Goal: Task Accomplishment & Management: Manage account settings

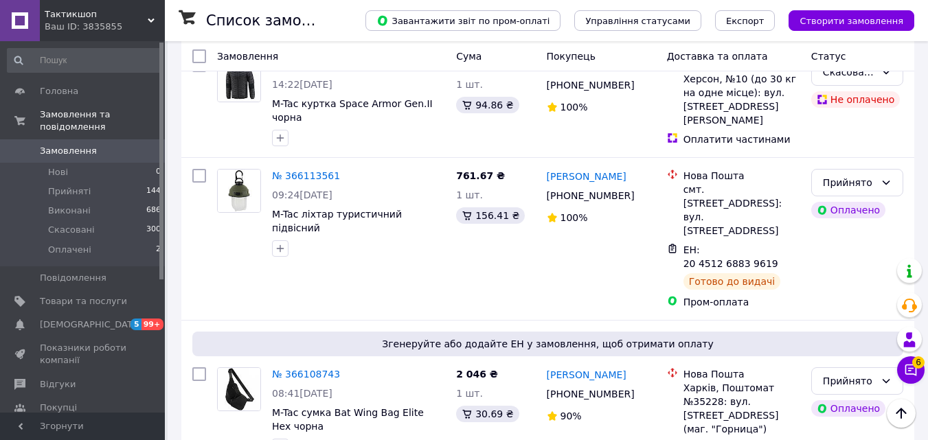
scroll to position [402, 0]
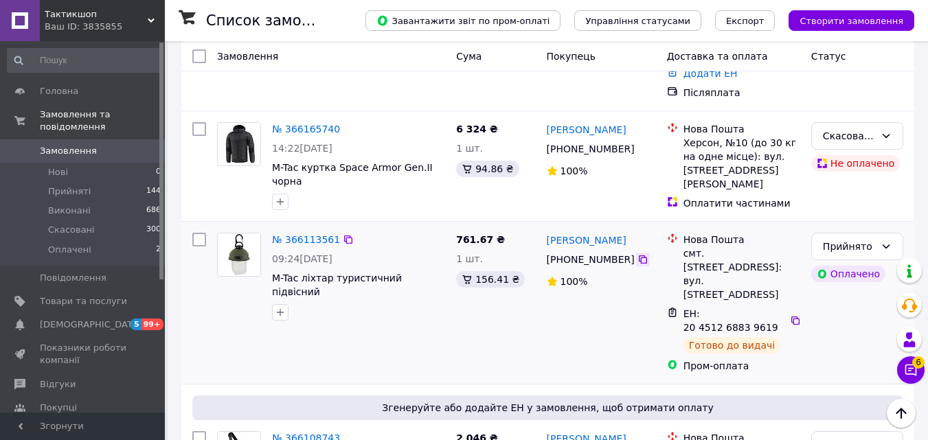
click at [639, 256] on icon at bounding box center [643, 260] width 8 height 8
click at [791, 315] on icon at bounding box center [795, 320] width 11 height 11
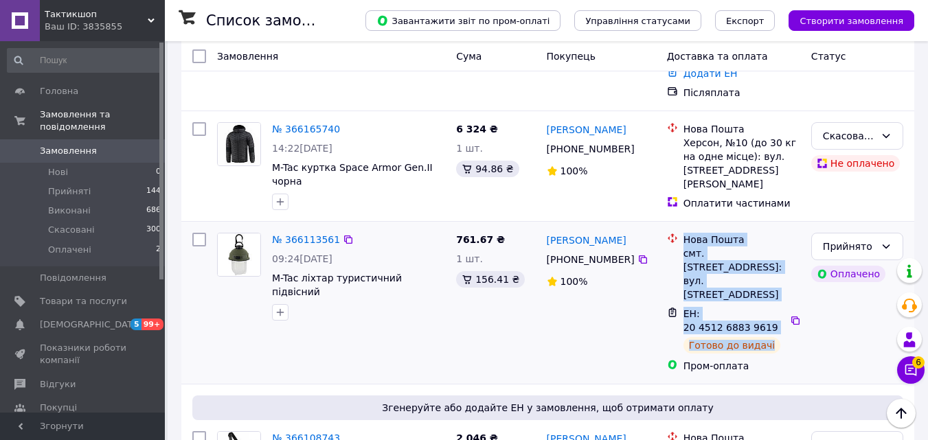
drag, startPoint x: 767, startPoint y: 280, endPoint x: 666, endPoint y: 232, distance: 112.2
click at [667, 232] on ul "Нова Пошта смт. [STREET_ADDRESS]: вул. Воздвиженська, 61 ЕН: 20 4512 6883 9619 …" at bounding box center [733, 303] width 133 height 146
copy ul "Нова Пошта смт. [STREET_ADDRESS]: вул. [STREET_ADDRESS] ЕН: 20 4512 6883 9619 Г…"
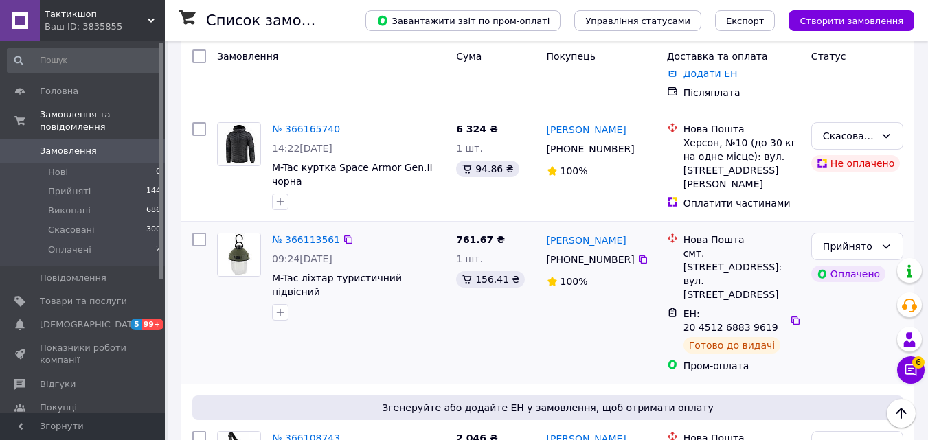
click at [577, 288] on div "[PERSON_NAME] [PHONE_NUMBER]%" at bounding box center [601, 302] width 120 height 151
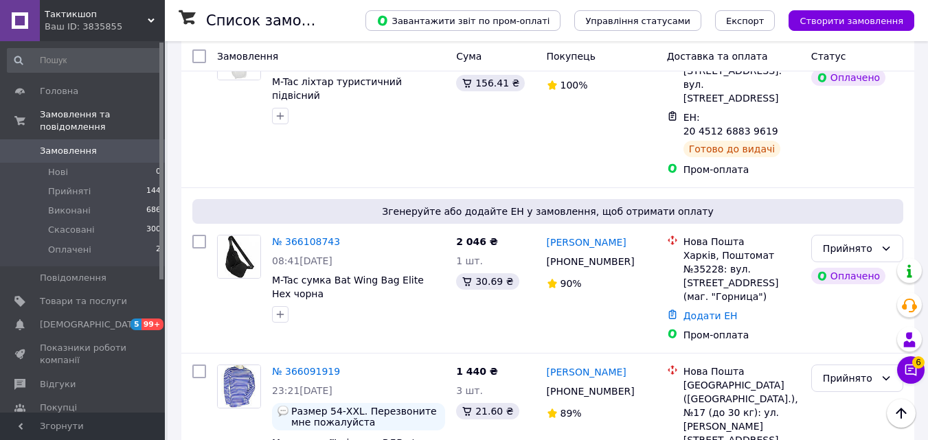
scroll to position [622, 0]
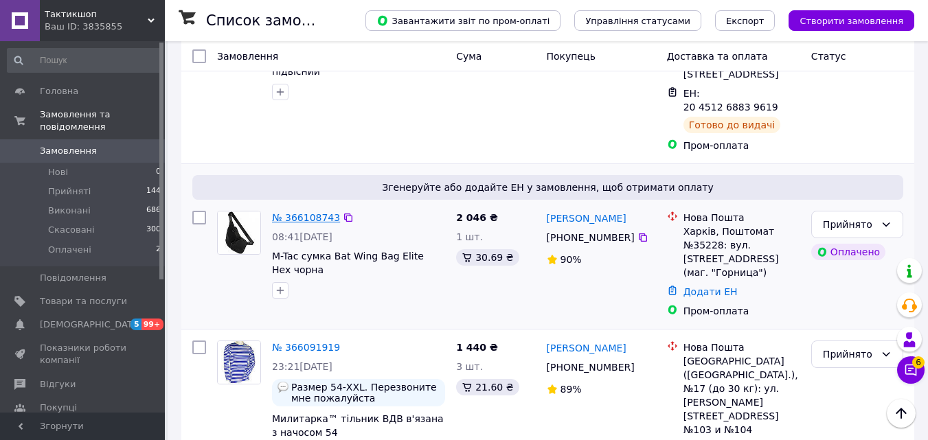
click at [297, 212] on link "№ 366108743" at bounding box center [306, 217] width 68 height 11
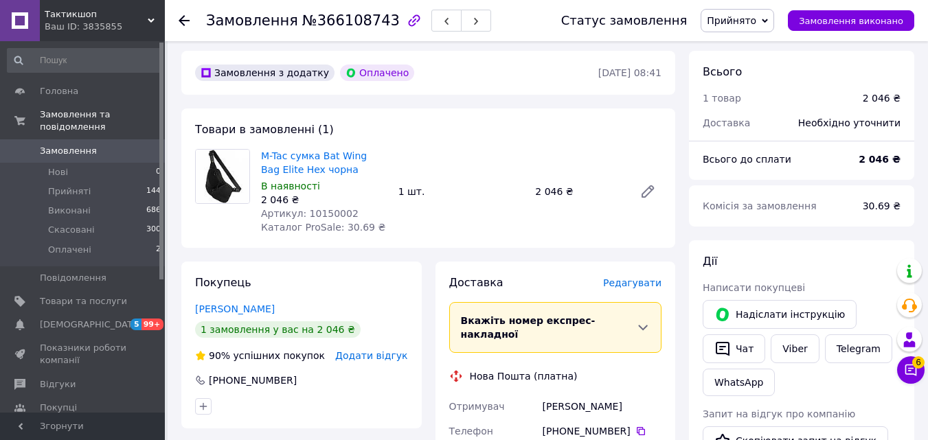
scroll to position [39, 0]
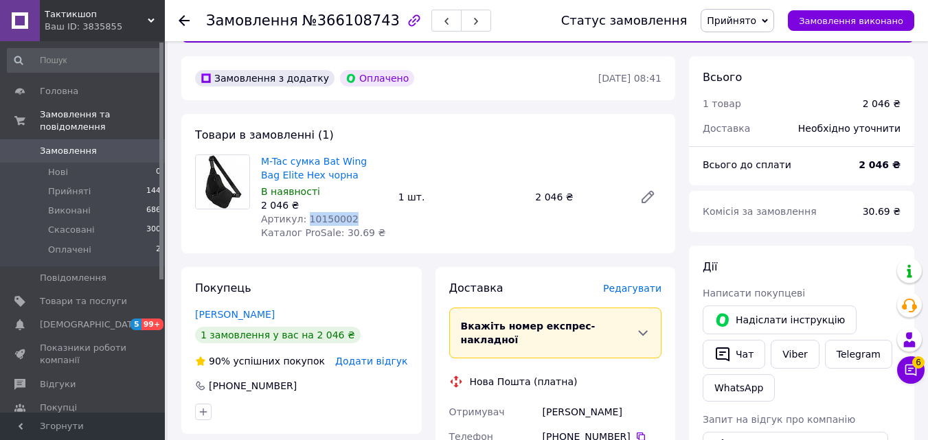
drag, startPoint x: 344, startPoint y: 214, endPoint x: 302, endPoint y: 215, distance: 41.9
click at [302, 215] on div "Артикул: 10150002" at bounding box center [324, 219] width 126 height 14
copy span "10150002"
click at [737, 355] on button "Чат" at bounding box center [734, 354] width 63 height 29
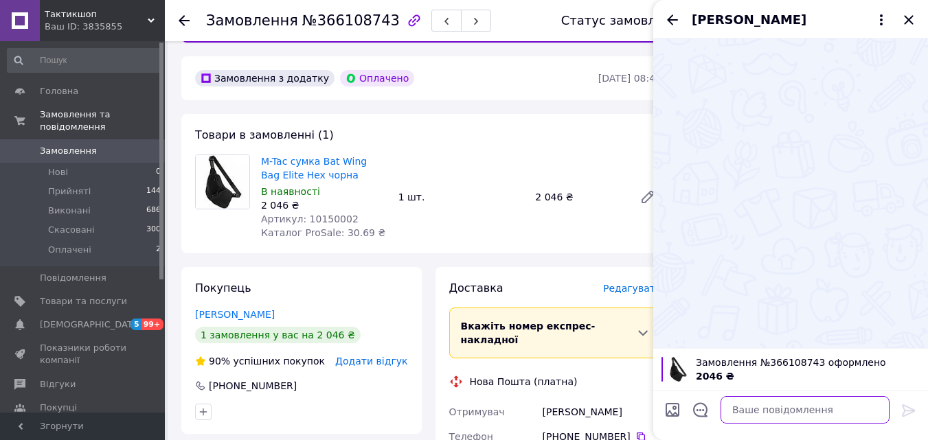
click at [769, 405] on textarea at bounding box center [805, 409] width 169 height 27
type textarea "доброго вечора!"
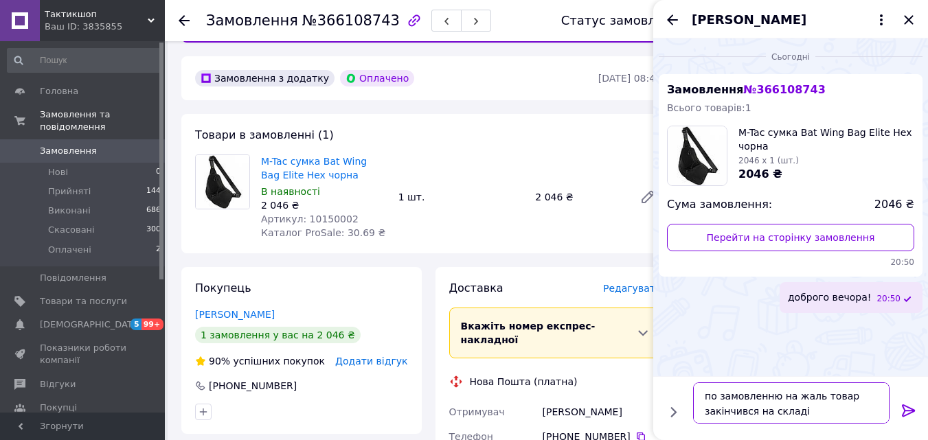
type textarea "по замовленню на жаль товар закінчився на складі"
click at [909, 405] on icon at bounding box center [909, 411] width 16 height 16
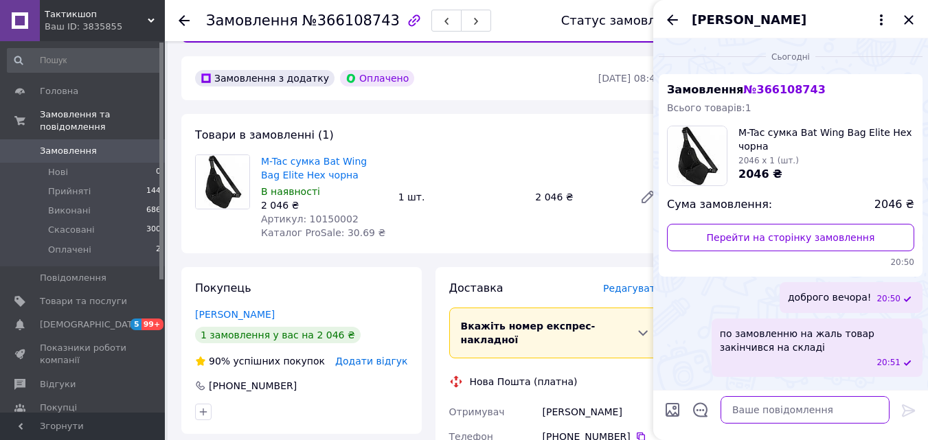
click at [793, 410] on textarea at bounding box center [805, 409] width 169 height 27
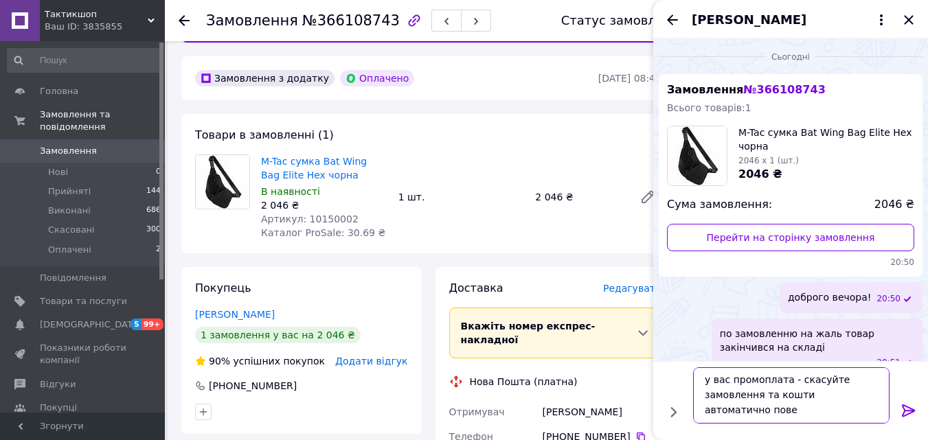
scroll to position [1, 0]
type textarea "у вас промоплата - скасуйте замовлення та кошти автоматично повернутся на рахун…"
click at [907, 411] on icon at bounding box center [908, 411] width 13 height 12
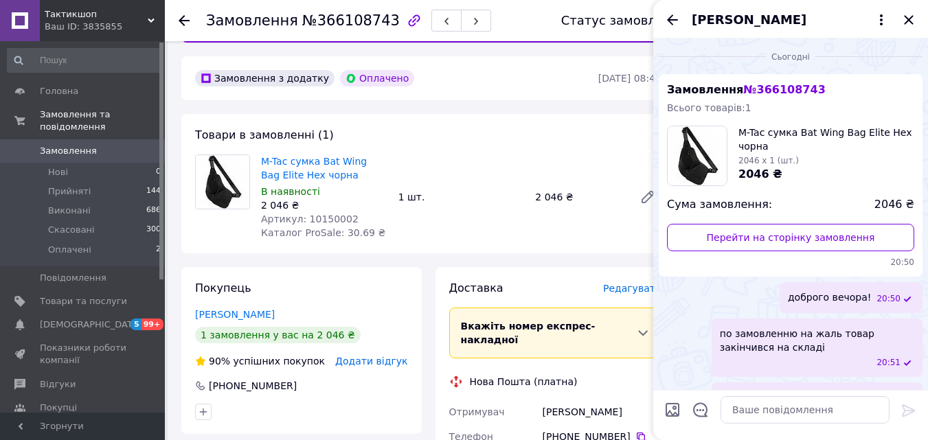
scroll to position [56, 0]
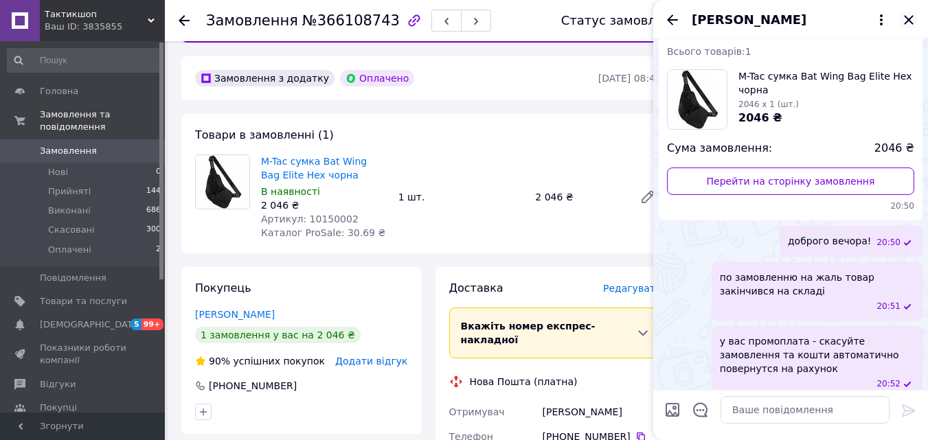
click at [910, 19] on icon "Закрити" at bounding box center [908, 19] width 9 height 9
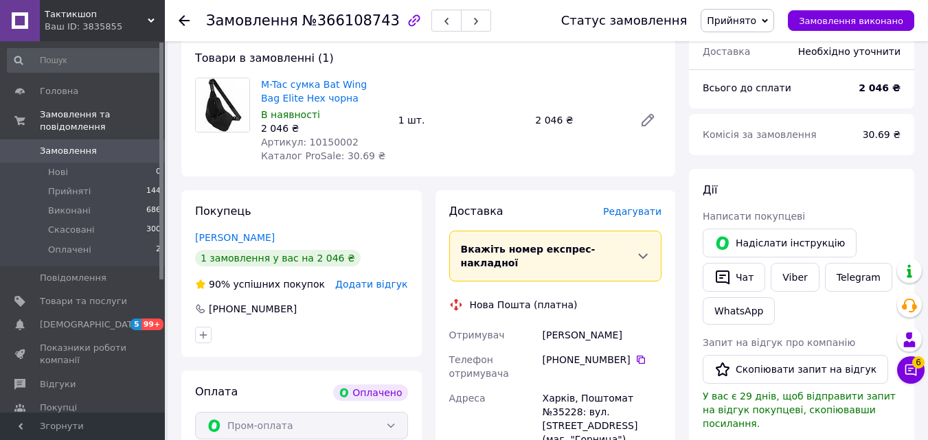
scroll to position [111, 0]
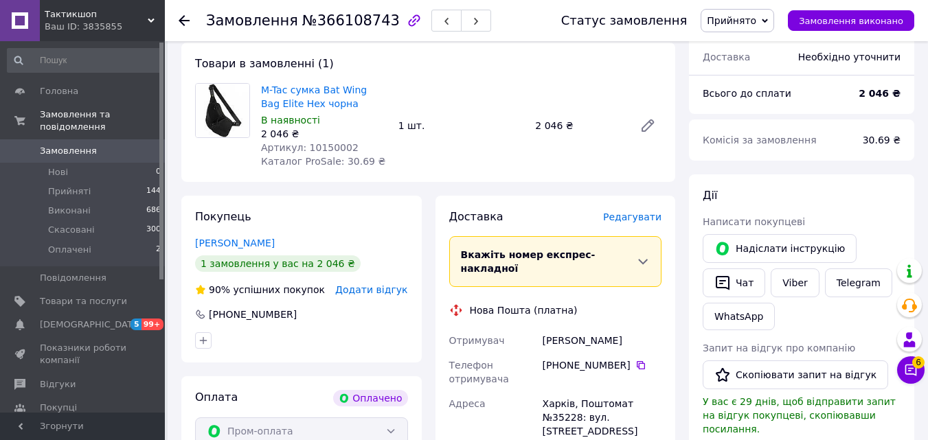
click at [182, 19] on icon at bounding box center [184, 20] width 11 height 11
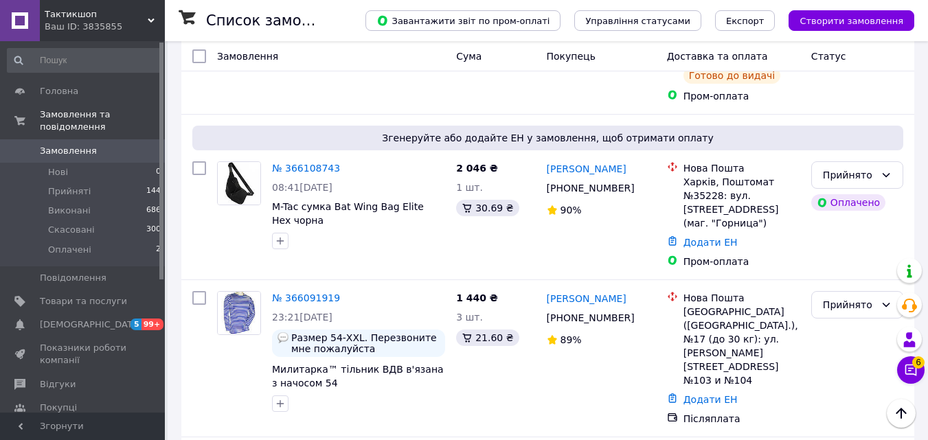
scroll to position [682, 0]
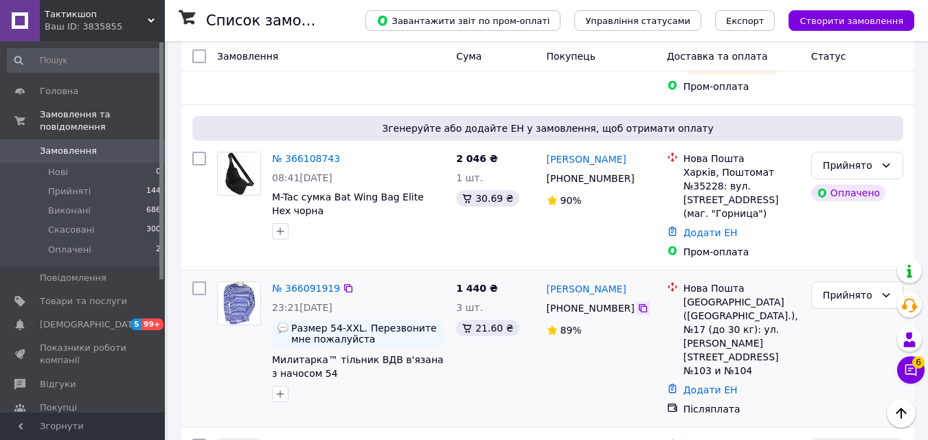
click at [638, 303] on icon at bounding box center [643, 308] width 11 height 11
click at [290, 283] on link "№ 366091919" at bounding box center [306, 288] width 68 height 11
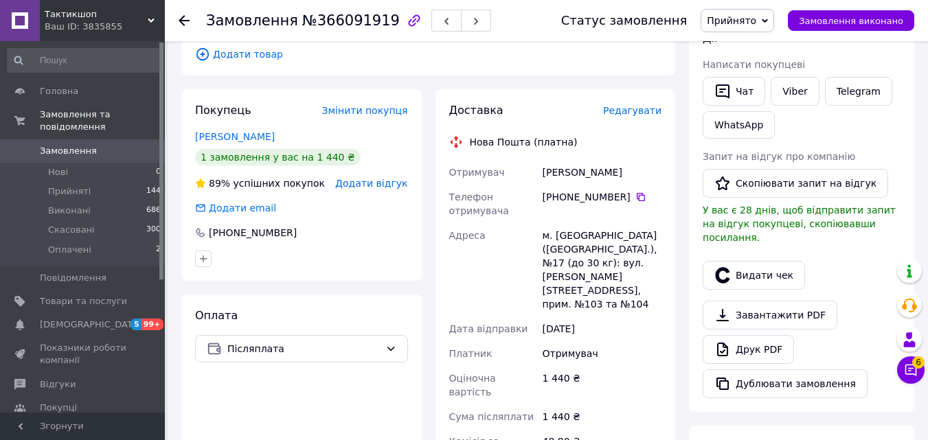
scroll to position [249, 0]
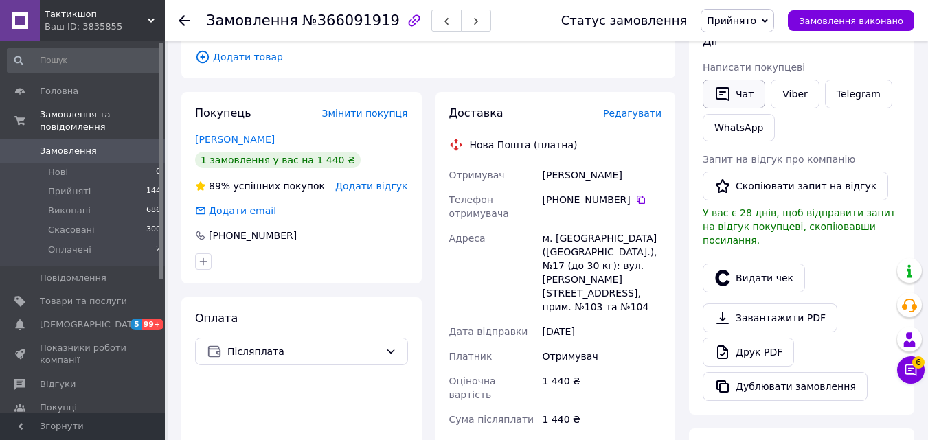
click at [734, 96] on button "Чат" at bounding box center [734, 94] width 63 height 29
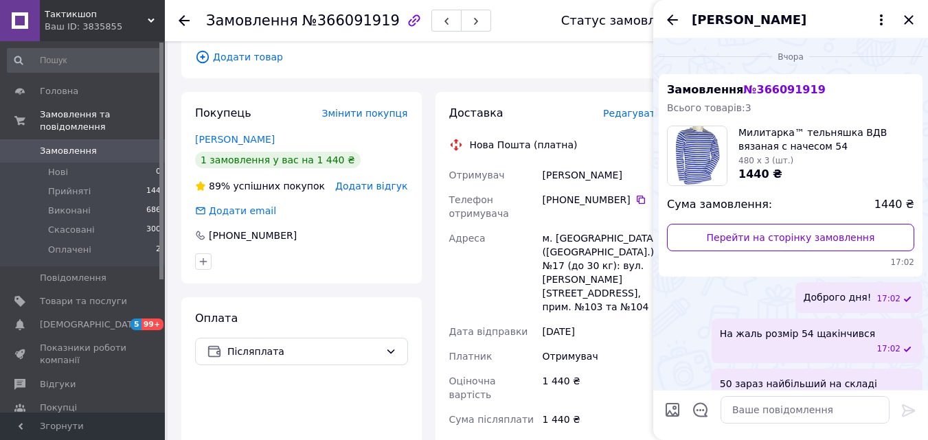
scroll to position [75, 0]
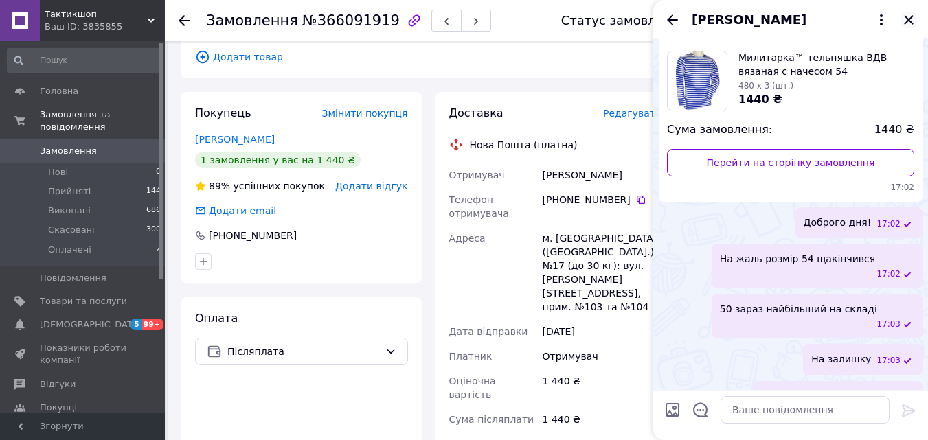
click at [911, 20] on icon "Закрити" at bounding box center [909, 20] width 16 height 16
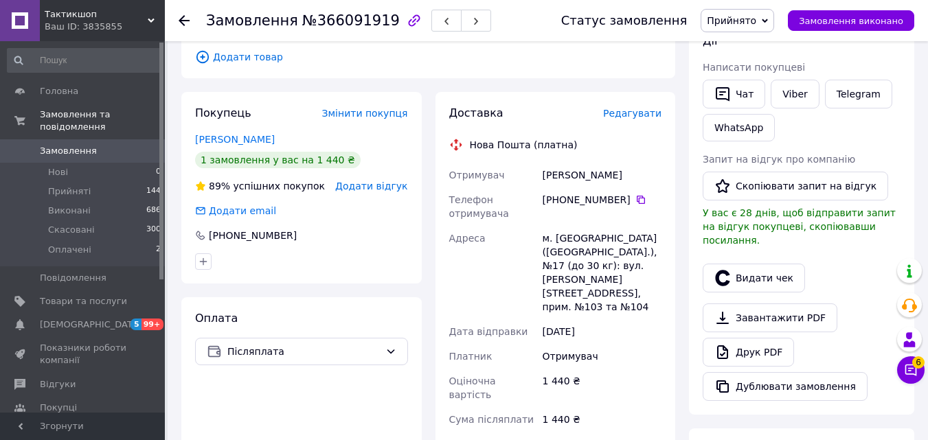
click at [186, 19] on icon at bounding box center [184, 20] width 11 height 11
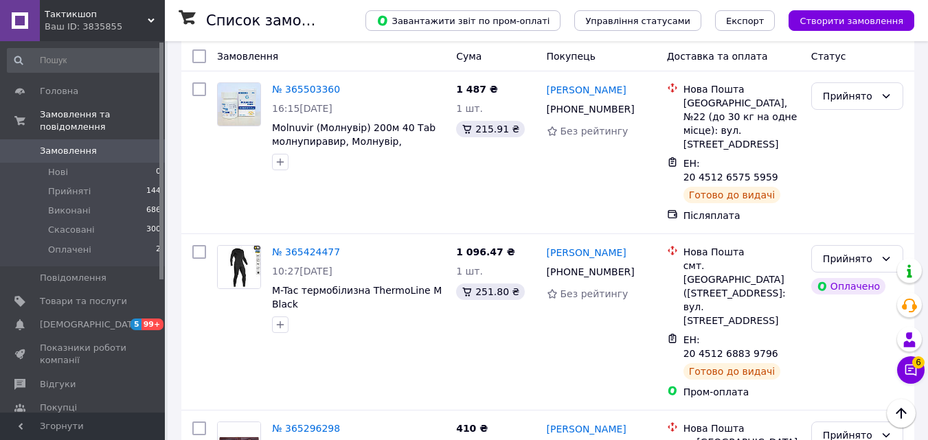
scroll to position [1760, 0]
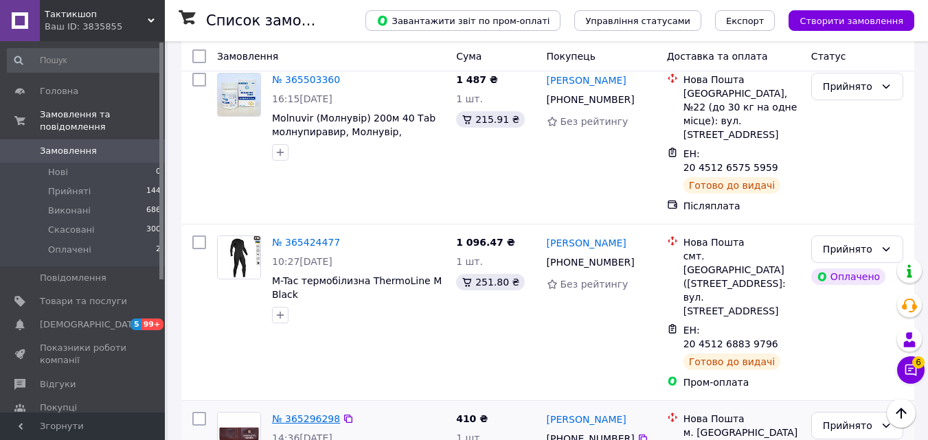
click at [323, 414] on link "№ 365296298" at bounding box center [306, 419] width 68 height 11
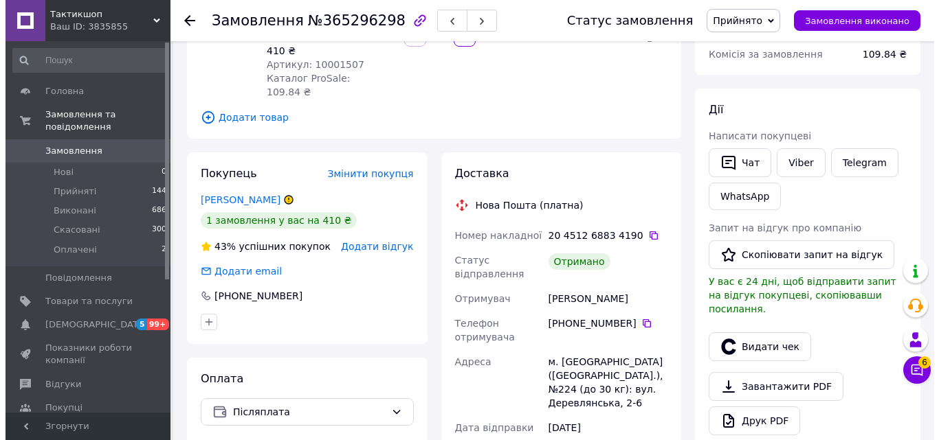
scroll to position [188, 0]
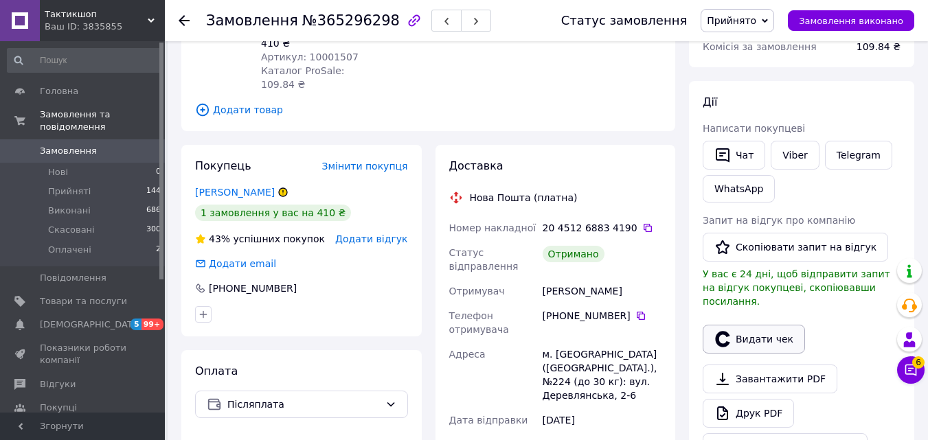
click at [776, 334] on button "Видати чек" at bounding box center [754, 339] width 102 height 29
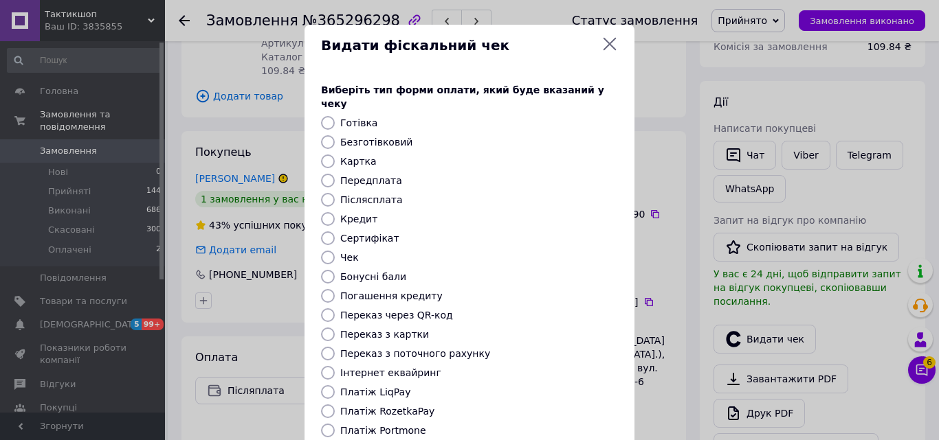
click at [327, 193] on input "Післясплата" at bounding box center [328, 200] width 14 height 14
radio input "true"
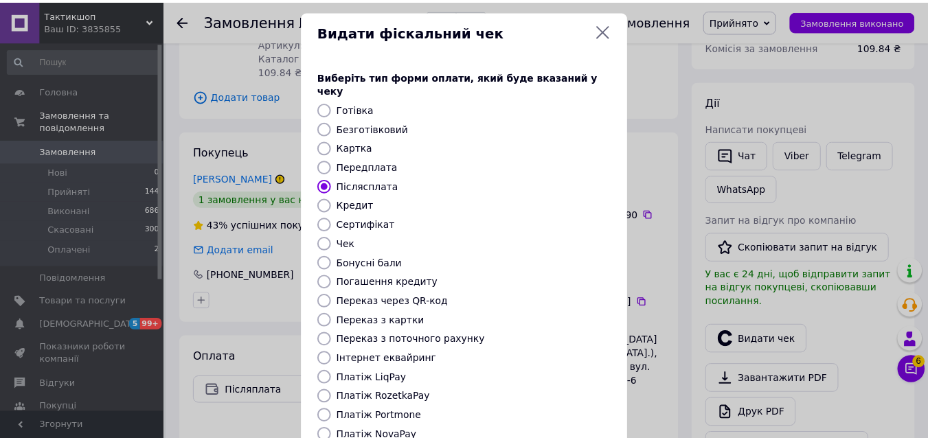
scroll to position [150, 0]
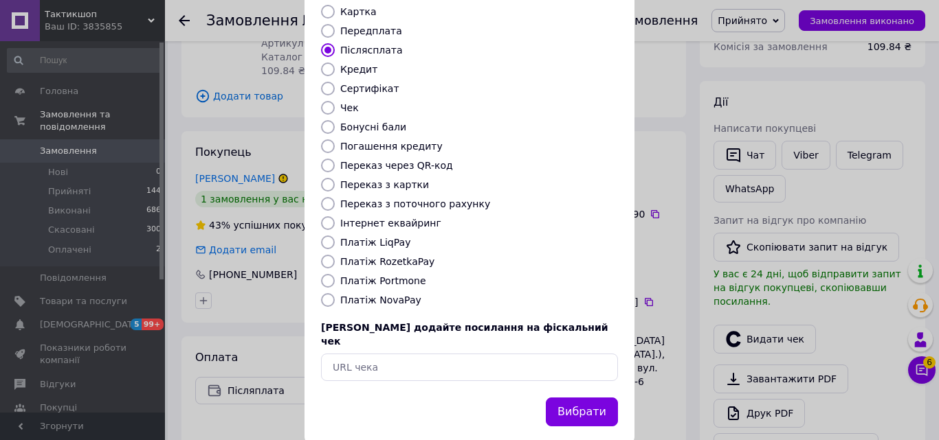
drag, startPoint x: 568, startPoint y: 208, endPoint x: 559, endPoint y: 346, distance: 137.7
click at [583, 398] on button "Вибрати" at bounding box center [582, 413] width 72 height 30
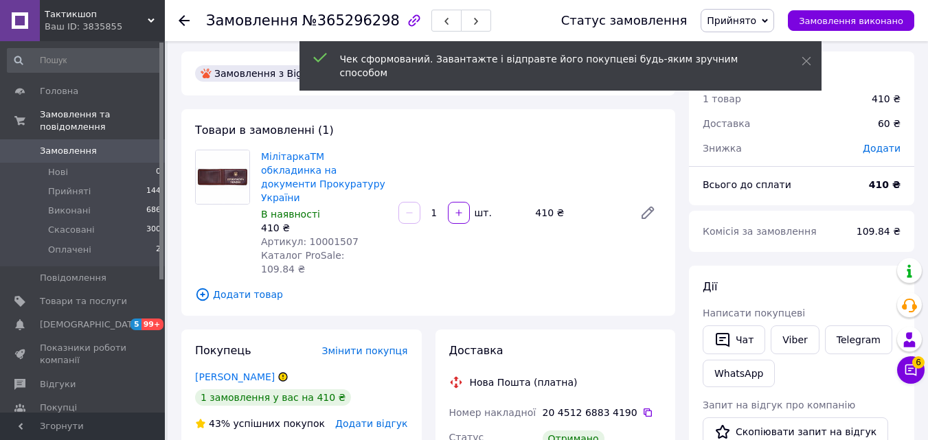
scroll to position [0, 0]
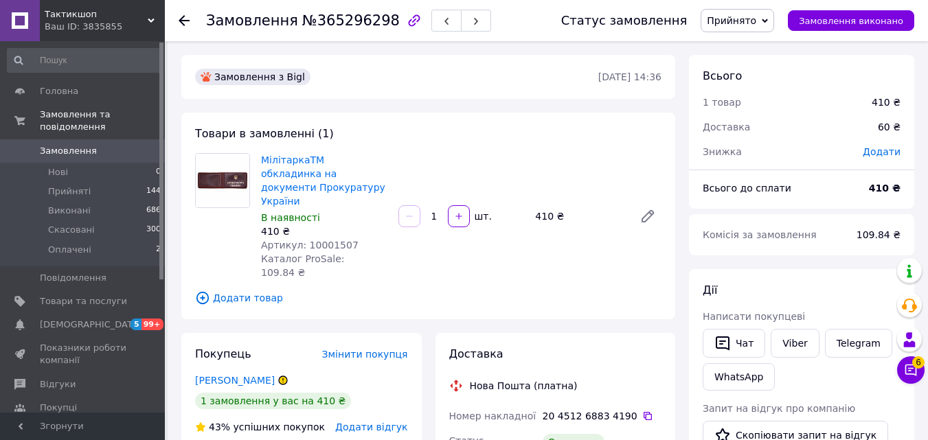
click at [742, 19] on span "Прийнято" at bounding box center [731, 20] width 49 height 11
click at [743, 44] on li "Виконано" at bounding box center [737, 48] width 72 height 21
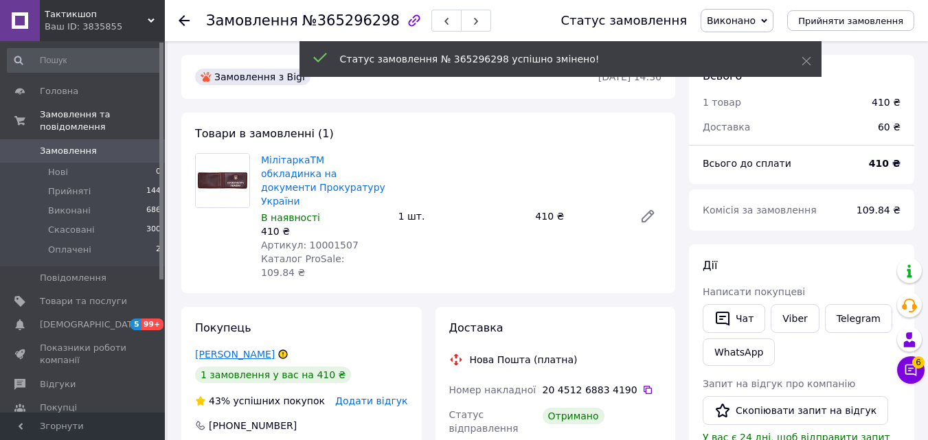
click at [227, 349] on link "[PERSON_NAME]" at bounding box center [235, 354] width 80 height 11
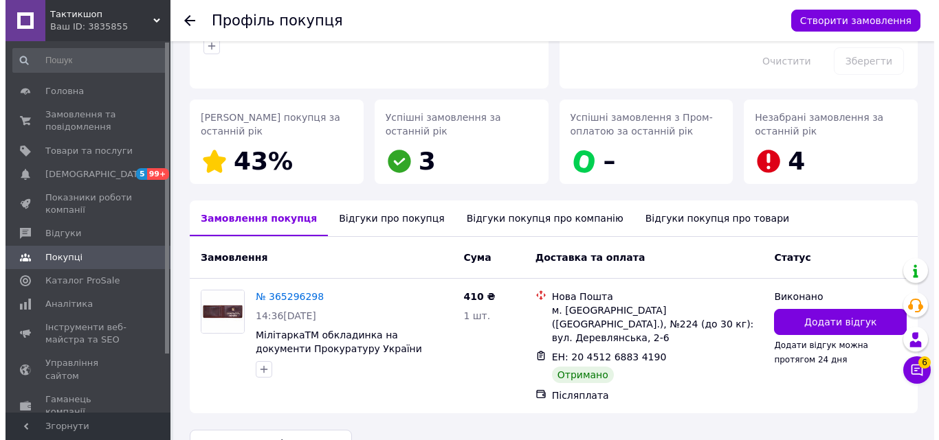
scroll to position [171, 0]
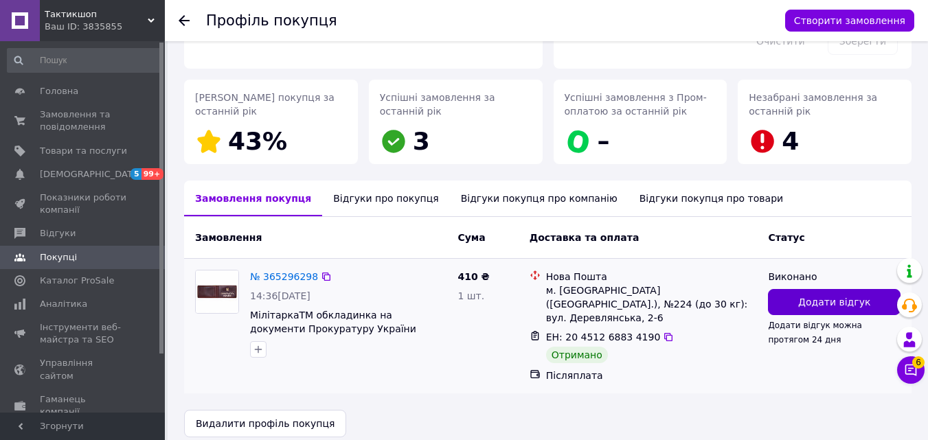
click at [814, 302] on span "Додати відгук" at bounding box center [834, 302] width 72 height 14
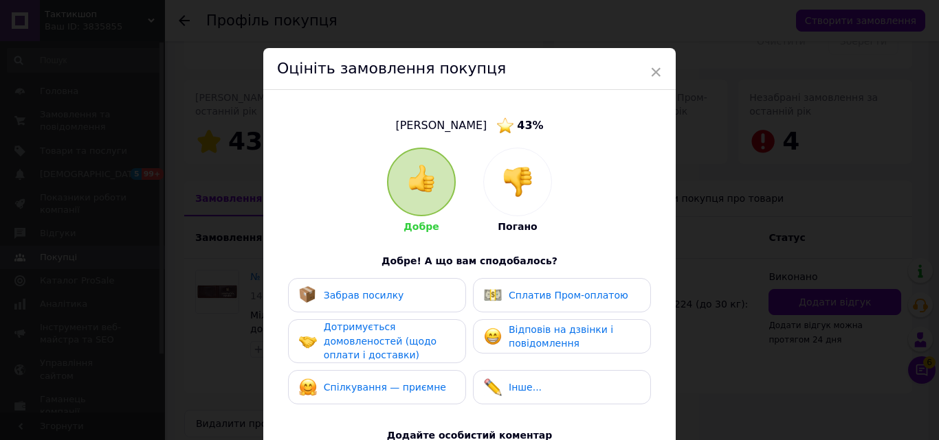
click at [621, 340] on div "Відповів на дзвінки і повідомлення" at bounding box center [573, 337] width 131 height 28
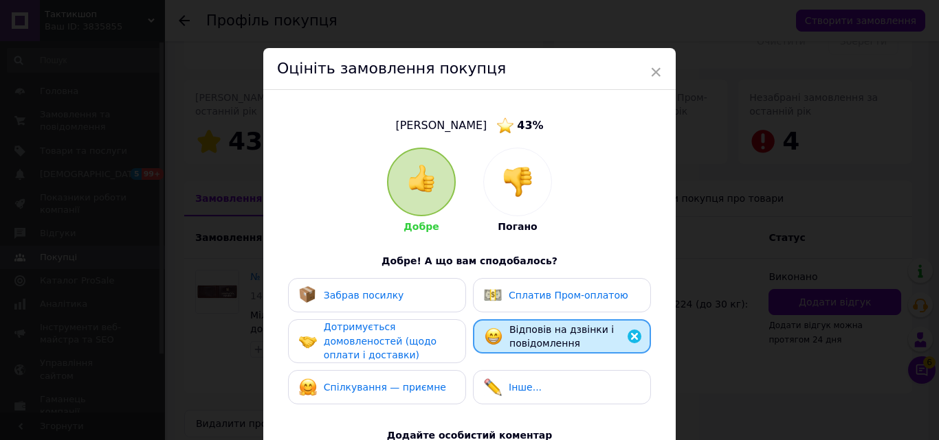
click at [428, 294] on div "Забрав посилку" at bounding box center [377, 296] width 156 height 18
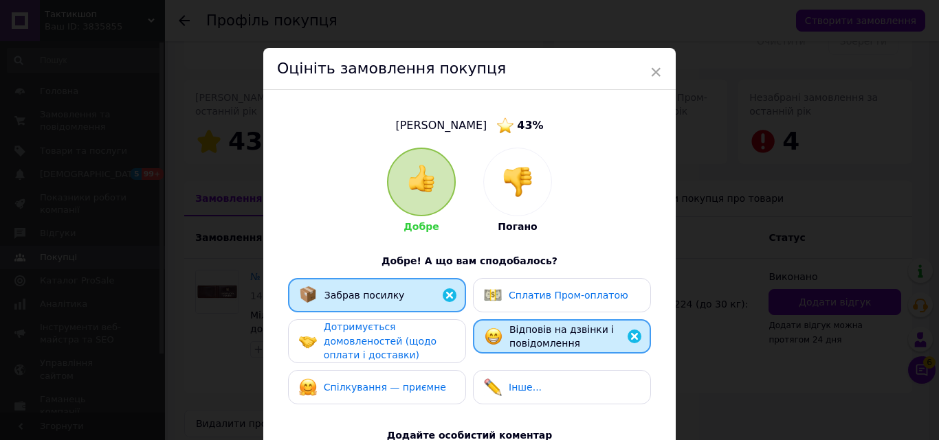
click at [418, 338] on span "Дотримується домовленостей (щодо оплати і доставки)" at bounding box center [380, 341] width 113 height 39
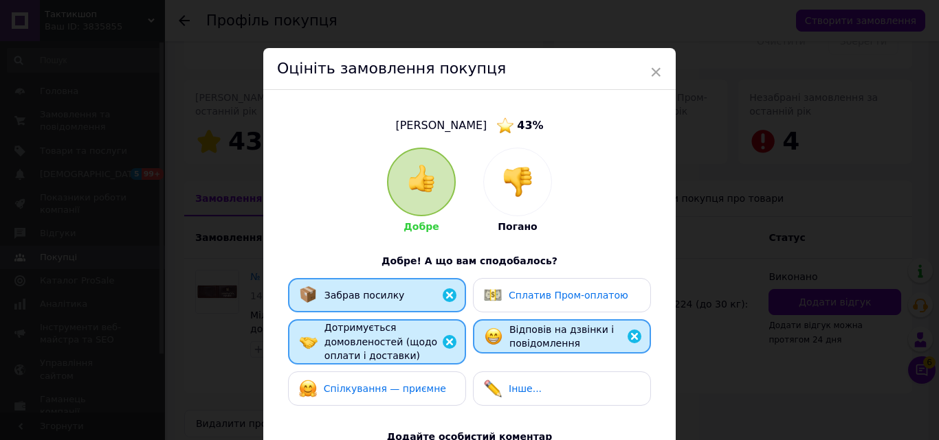
click at [411, 373] on div "Спілкування — приємне" at bounding box center [377, 389] width 178 height 34
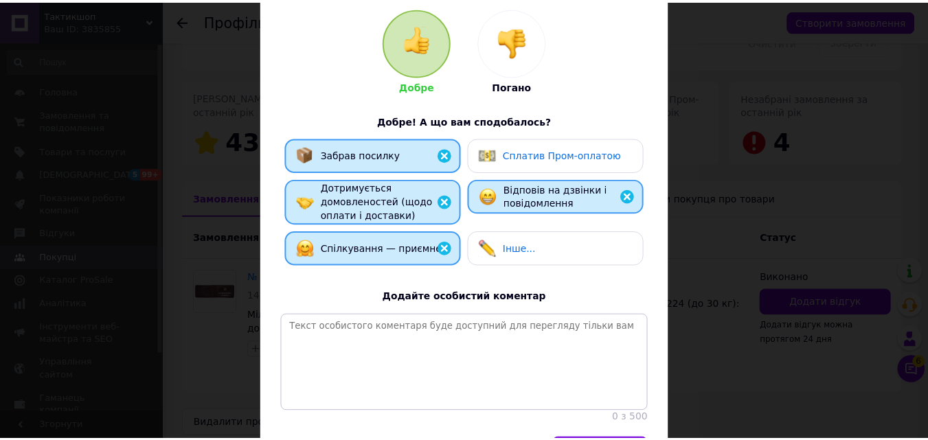
scroll to position [237, 0]
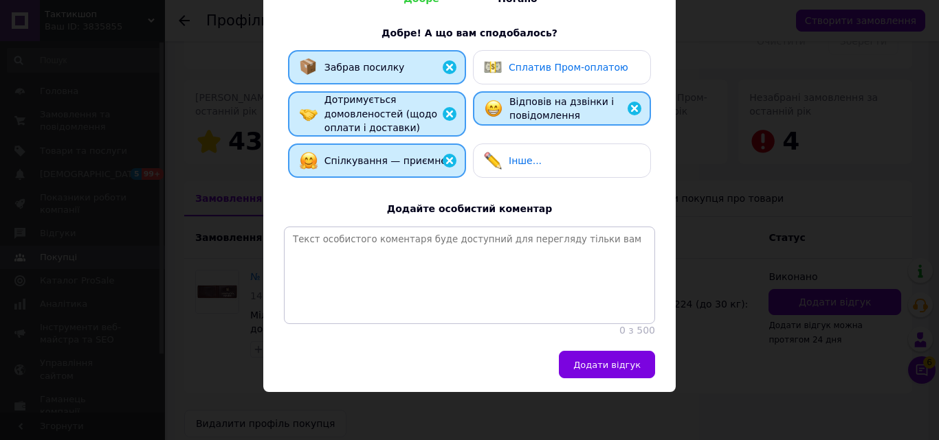
drag, startPoint x: 542, startPoint y: 361, endPoint x: 557, endPoint y: 423, distance: 63.5
click at [614, 355] on button "Додати відгук" at bounding box center [607, 364] width 96 height 27
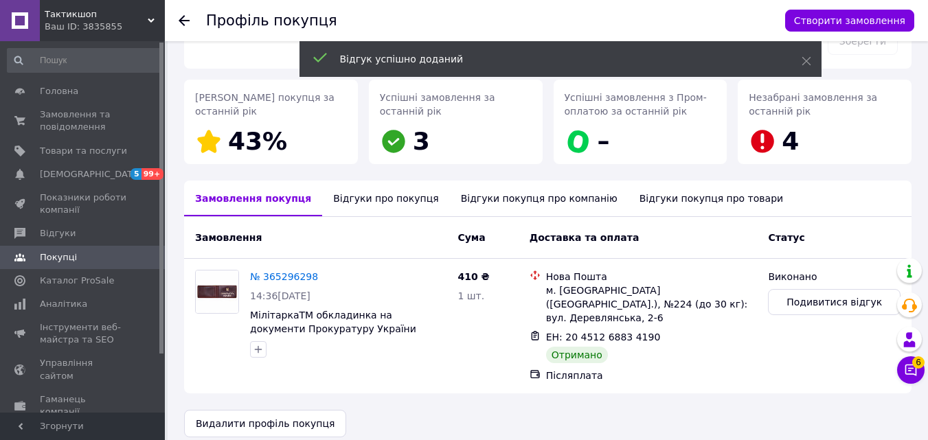
click at [183, 21] on use at bounding box center [184, 20] width 11 height 11
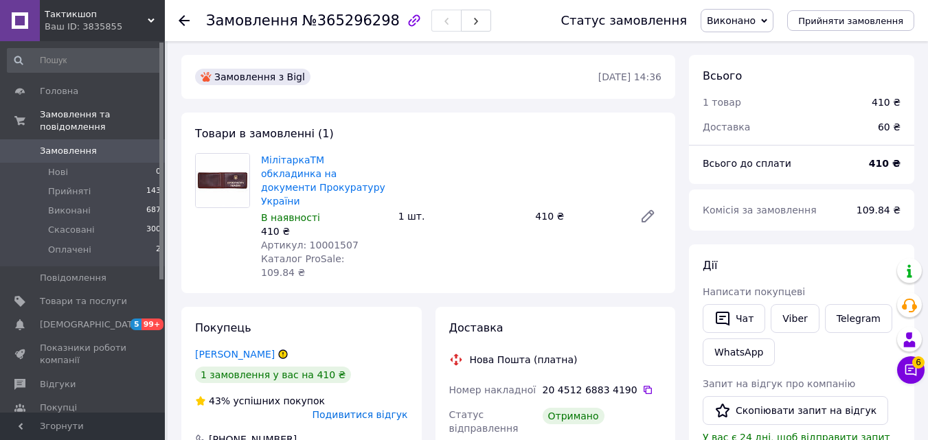
click at [183, 25] on use at bounding box center [184, 20] width 11 height 11
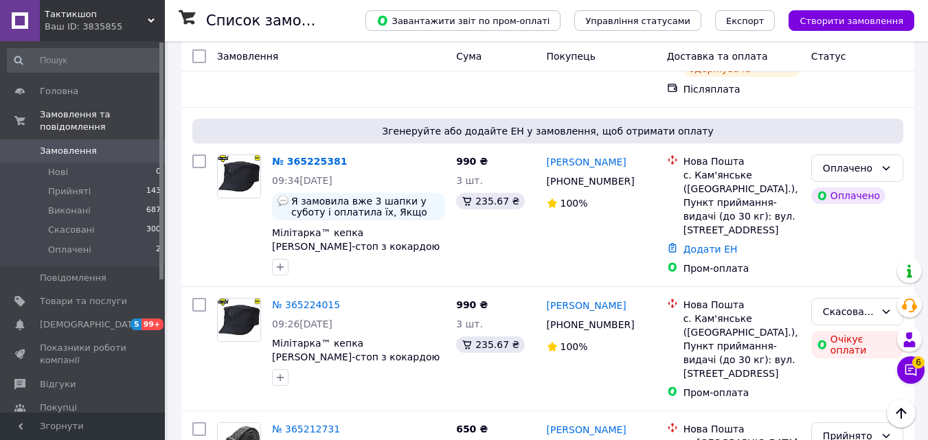
scroll to position [2525, 0]
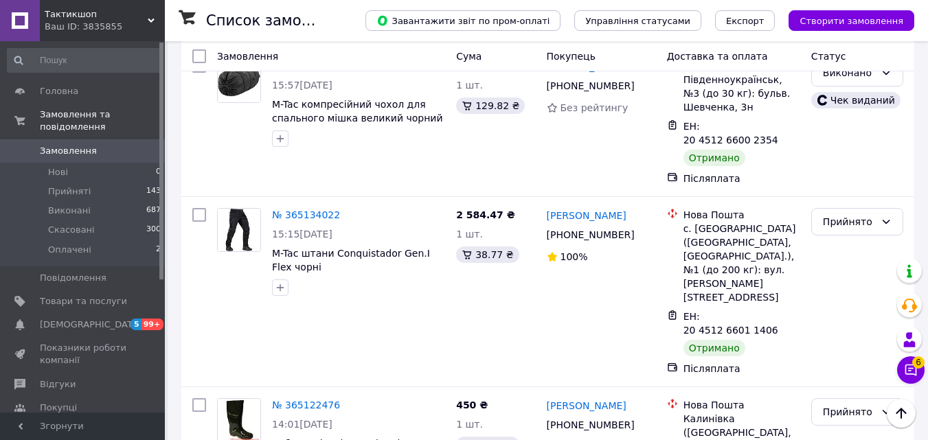
scroll to position [203, 0]
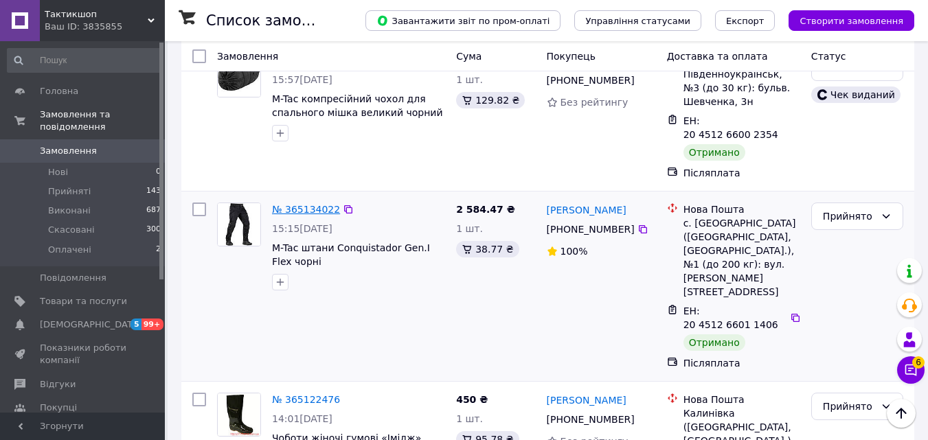
click at [304, 204] on link "№ 365134022" at bounding box center [306, 209] width 68 height 11
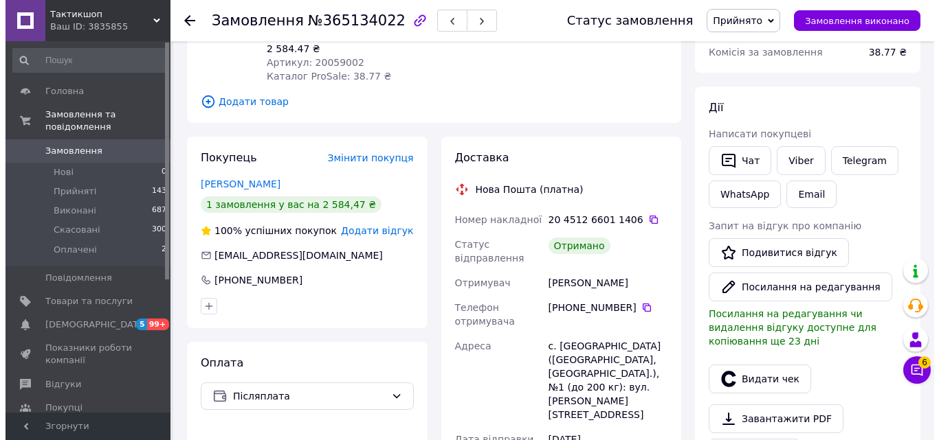
scroll to position [203, 0]
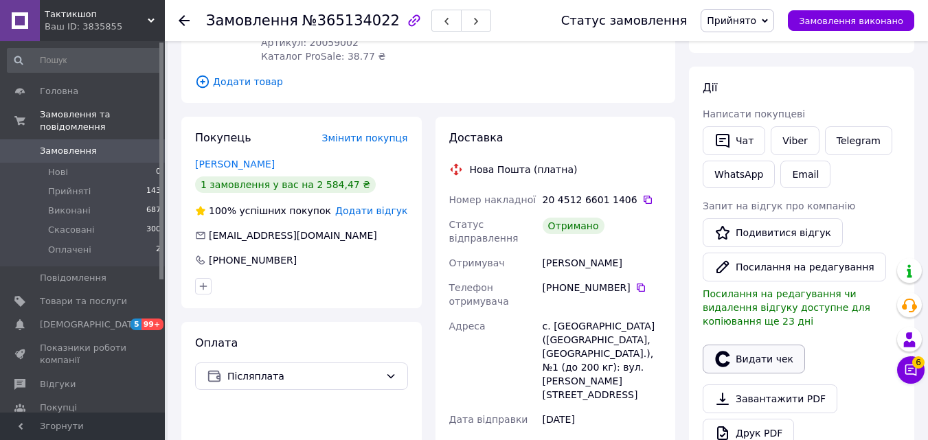
click at [759, 345] on button "Видати чек" at bounding box center [754, 359] width 102 height 29
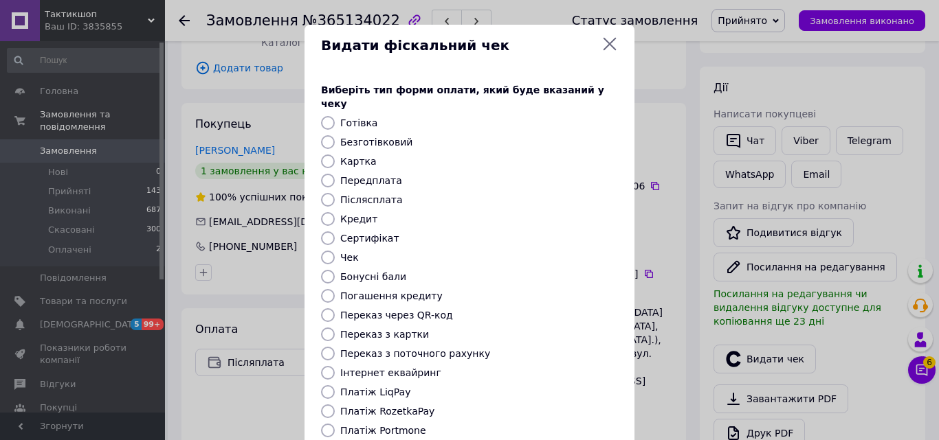
click at [323, 193] on input "Післясплата" at bounding box center [328, 200] width 14 height 14
radio input "true"
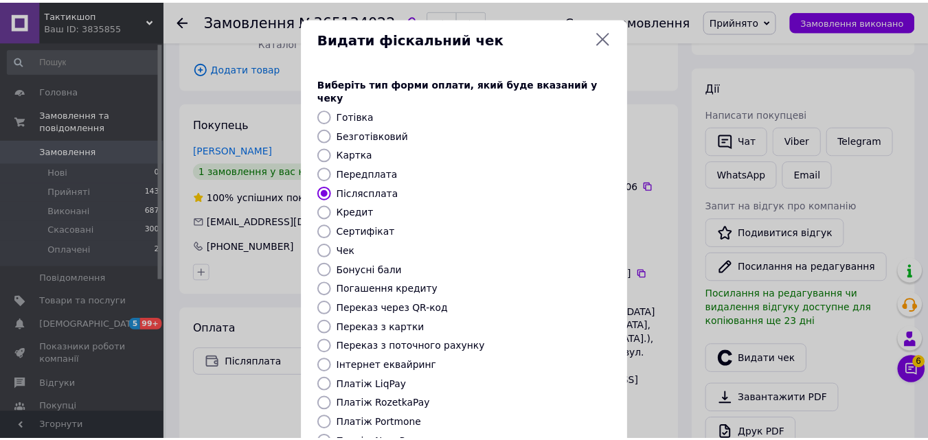
scroll to position [150, 0]
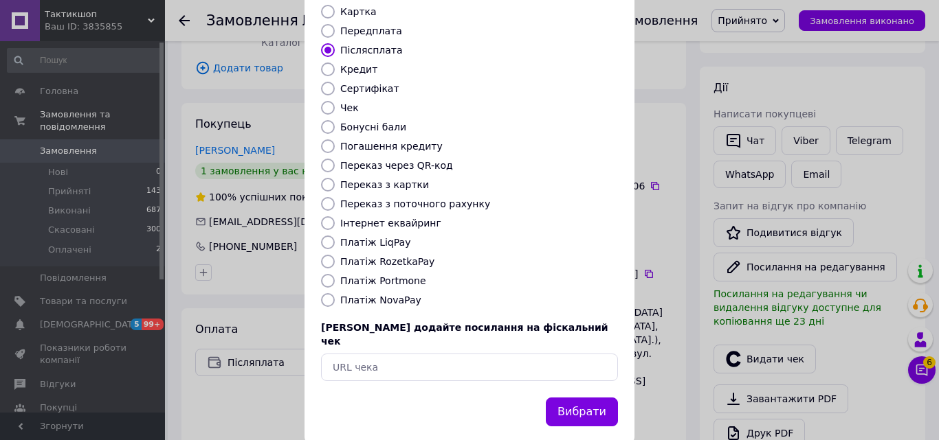
drag, startPoint x: 513, startPoint y: 259, endPoint x: 516, endPoint y: 367, distance: 107.9
click at [570, 398] on button "Вибрати" at bounding box center [582, 413] width 72 height 30
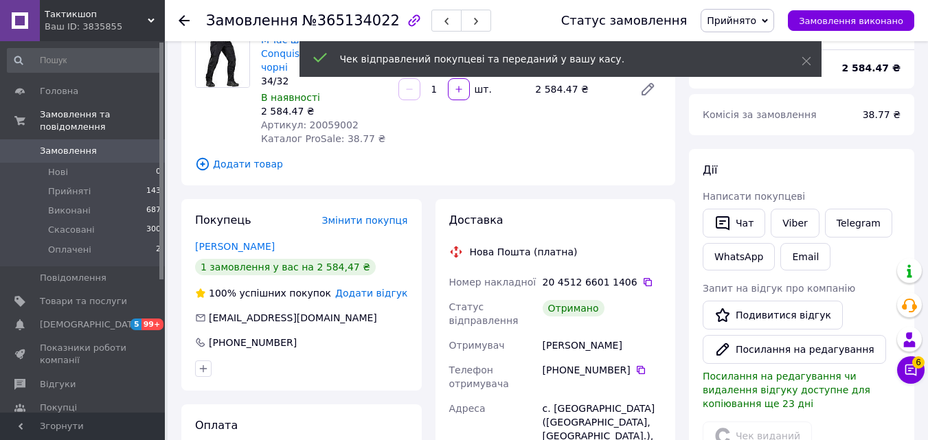
scroll to position [0, 0]
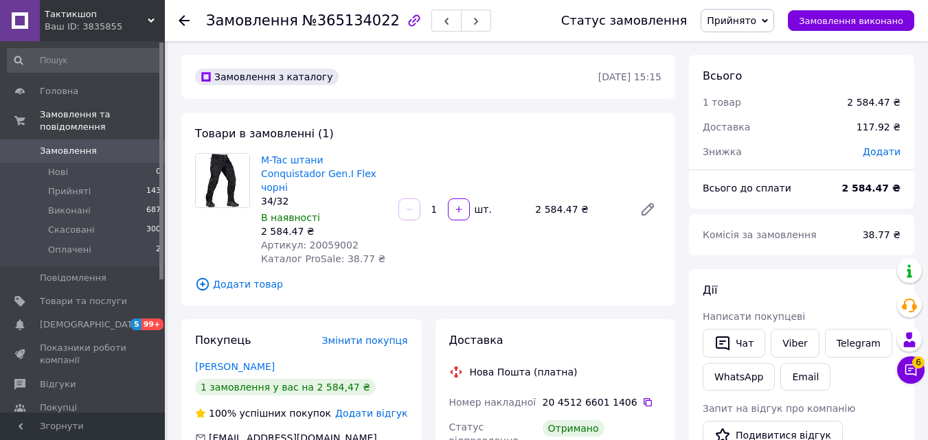
click at [751, 23] on span "Прийнято" at bounding box center [731, 20] width 49 height 11
click at [750, 43] on li "Виконано" at bounding box center [737, 48] width 72 height 21
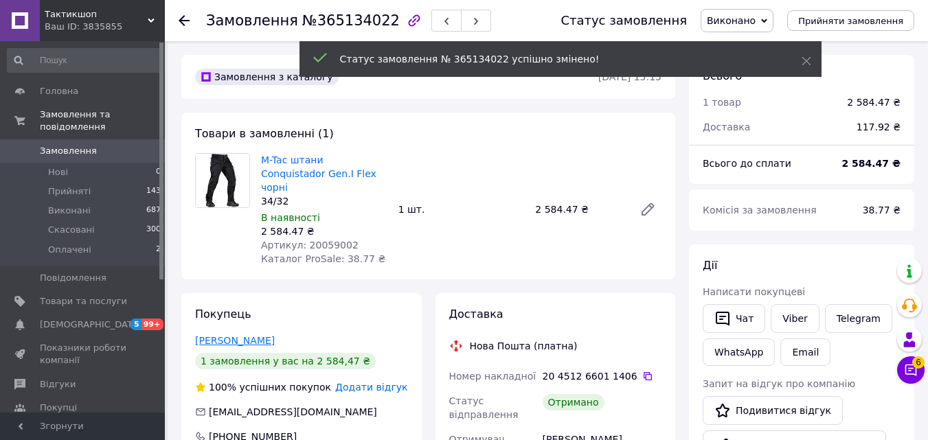
click at [212, 335] on link "[PERSON_NAME]" at bounding box center [235, 340] width 80 height 11
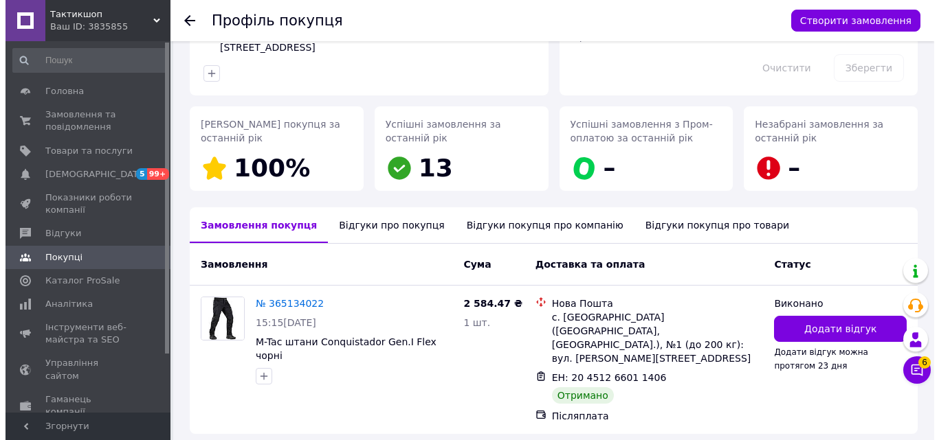
scroll to position [189, 0]
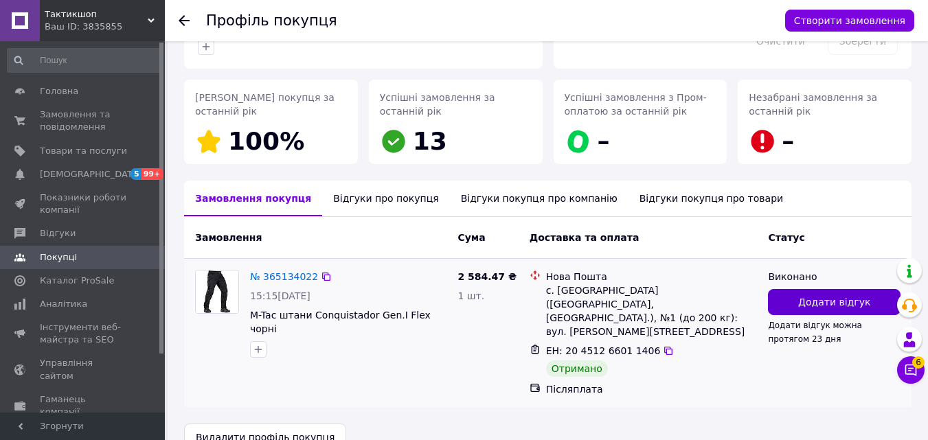
click at [813, 295] on span "Додати відгук" at bounding box center [834, 302] width 72 height 14
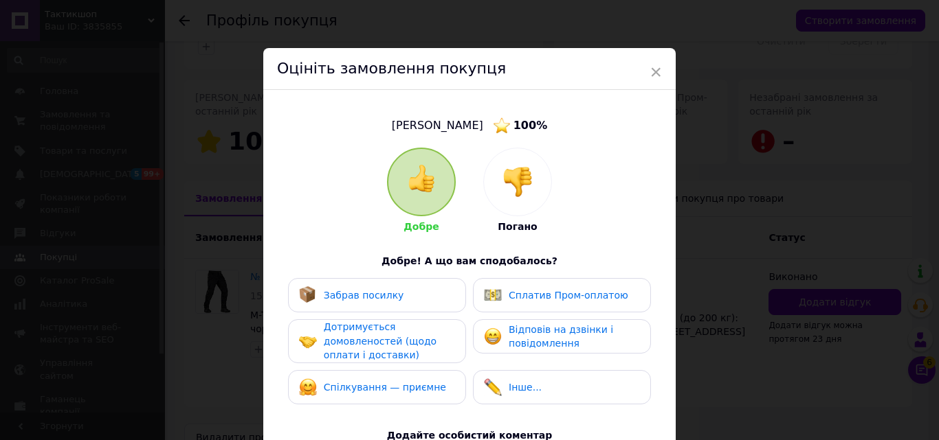
drag, startPoint x: 591, startPoint y: 337, endPoint x: 536, endPoint y: 328, distance: 55.8
click at [589, 337] on div "Відповів на дзвінки і повідомлення" at bounding box center [573, 337] width 131 height 28
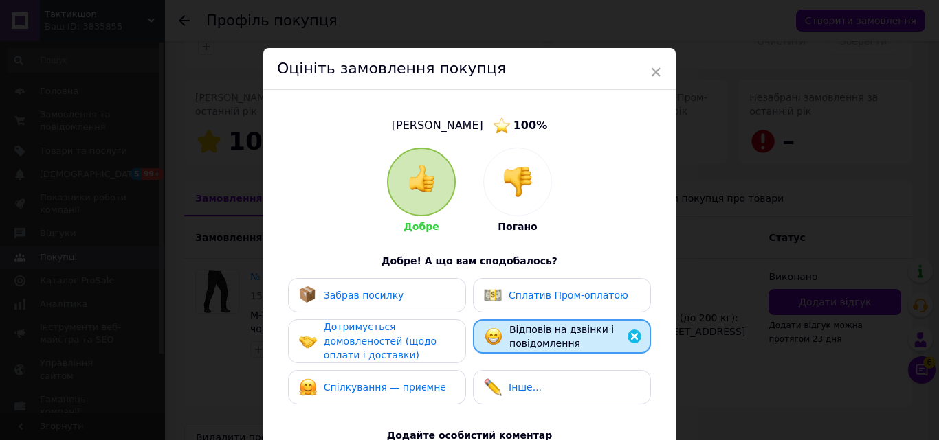
click at [417, 292] on div "Забрав посилку" at bounding box center [377, 296] width 156 height 18
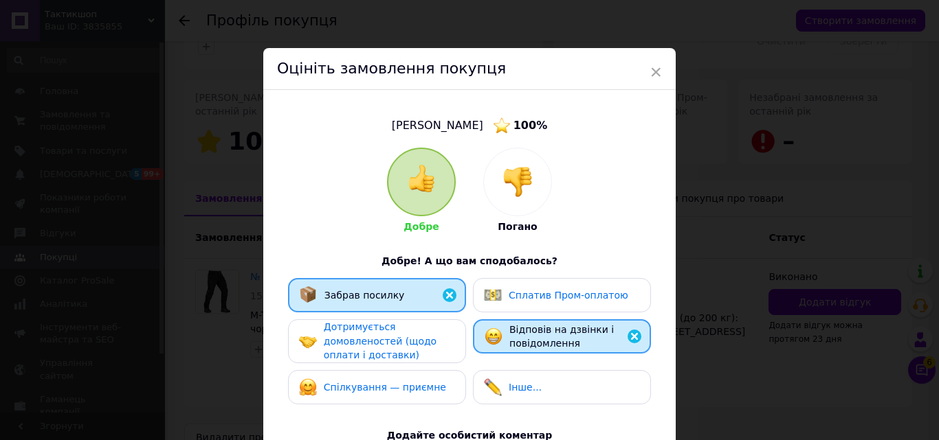
click at [405, 346] on span "Дотримується домовленостей (щодо оплати і доставки)" at bounding box center [380, 341] width 113 height 39
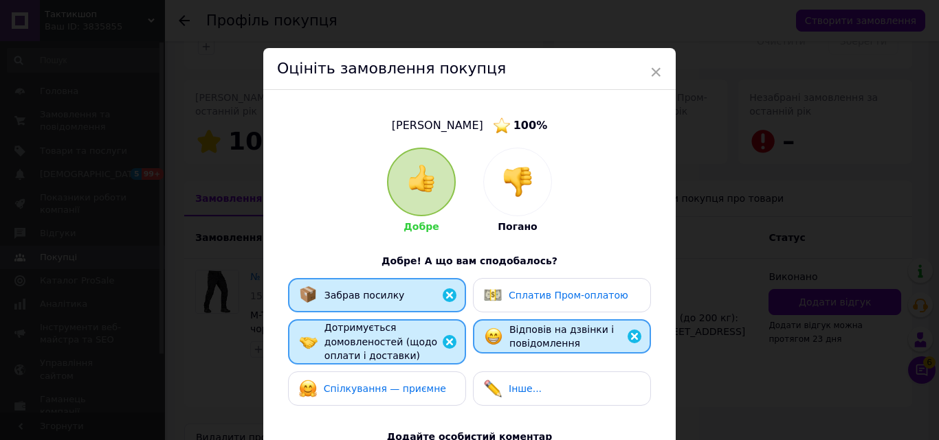
click at [408, 383] on span "Спілкування — приємне" at bounding box center [385, 388] width 122 height 11
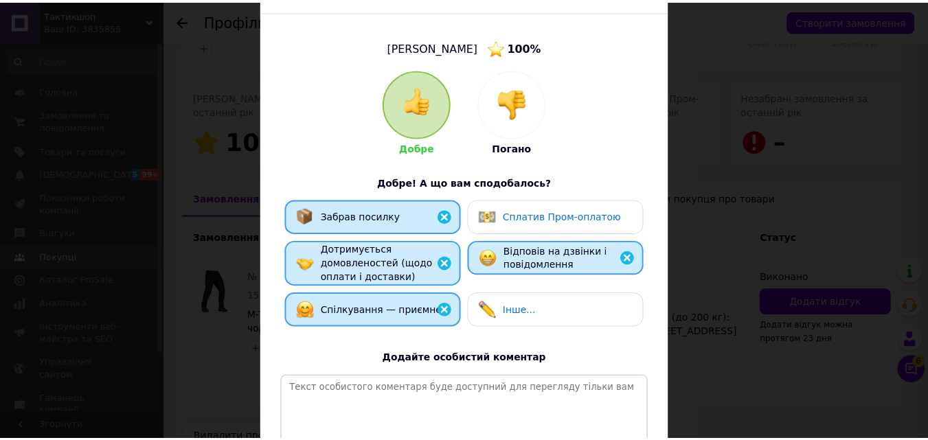
scroll to position [237, 0]
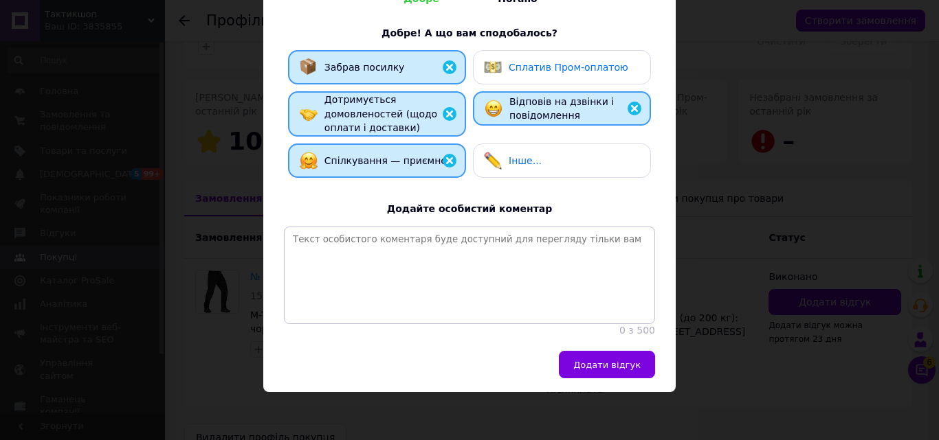
drag, startPoint x: 642, startPoint y: 160, endPoint x: 613, endPoint y: 293, distance: 135.7
click at [614, 358] on button "Додати відгук" at bounding box center [607, 364] width 96 height 27
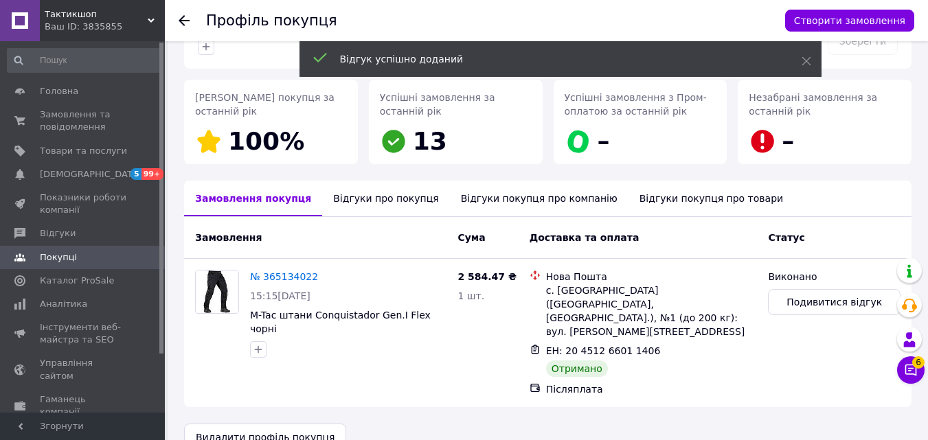
click at [188, 19] on icon at bounding box center [184, 20] width 11 height 11
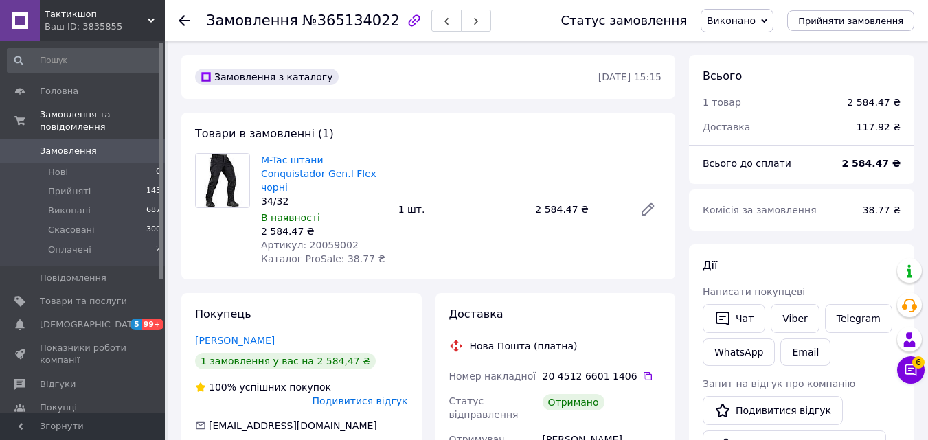
click at [190, 17] on div at bounding box center [192, 20] width 27 height 41
click at [180, 21] on use at bounding box center [184, 20] width 11 height 11
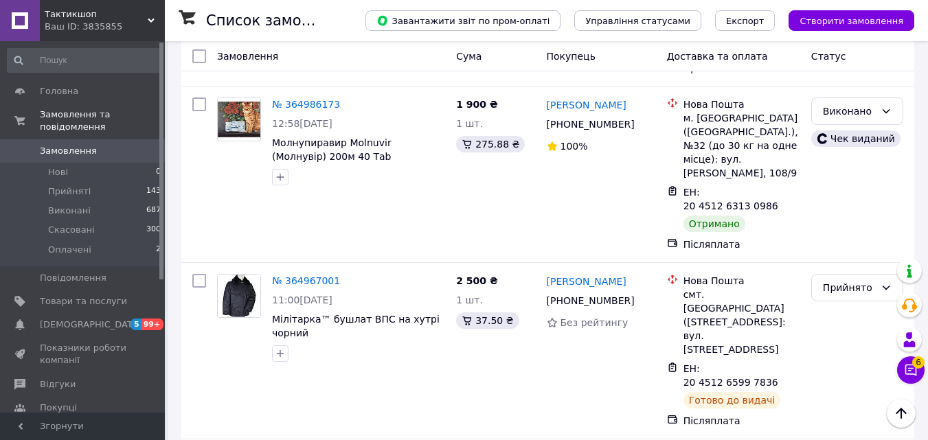
scroll to position [1173, 0]
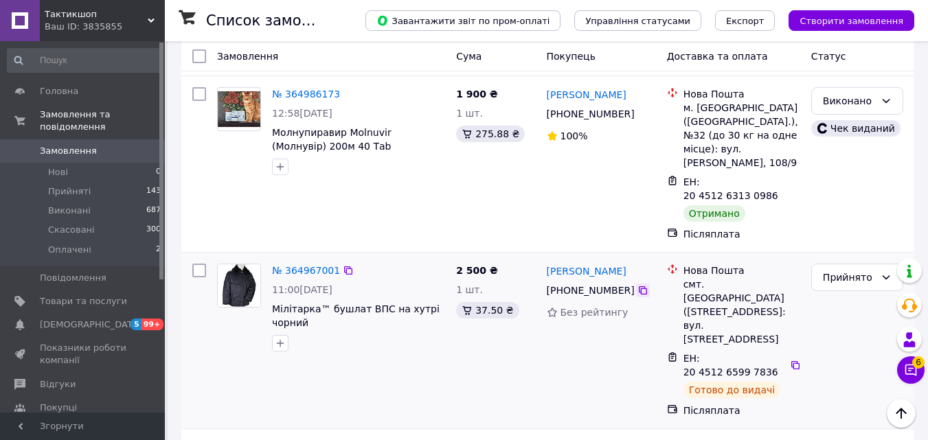
click at [638, 285] on icon at bounding box center [643, 290] width 11 height 11
drag, startPoint x: 312, startPoint y: 164, endPoint x: 324, endPoint y: 147, distance: 21.2
click at [324, 302] on span "Мілітарка™ бушлат ВПС на хутрі чорний" at bounding box center [358, 315] width 173 height 27
copy span "бушлат ВПС на хутрі чорний"
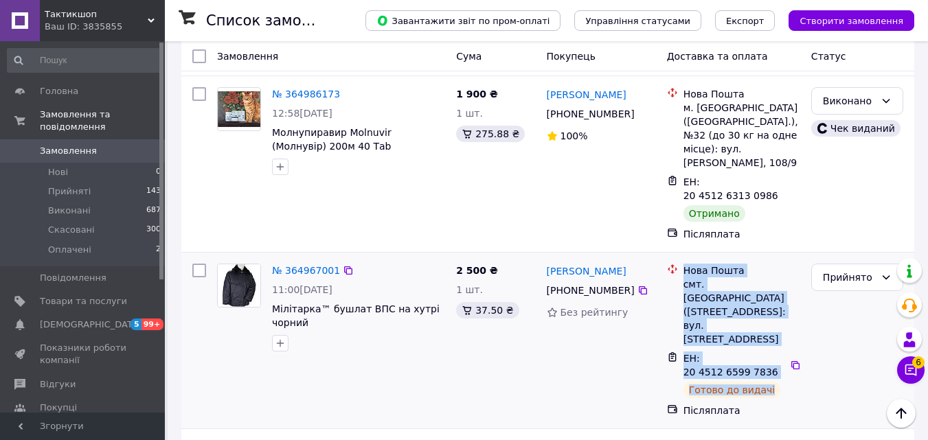
drag, startPoint x: 772, startPoint y: 192, endPoint x: 684, endPoint y: 118, distance: 114.6
click at [684, 261] on ul "Нова Пошта смт. [GEOGRAPHIC_DATA] ([STREET_ADDRESS]: вул. [STREET_ADDRESS] ЕН: …" at bounding box center [733, 340] width 133 height 159
copy ul "Нова Пошта смт. [GEOGRAPHIC_DATA] ([STREET_ADDRESS]: вул. [GEOGRAPHIC_DATA], 18…"
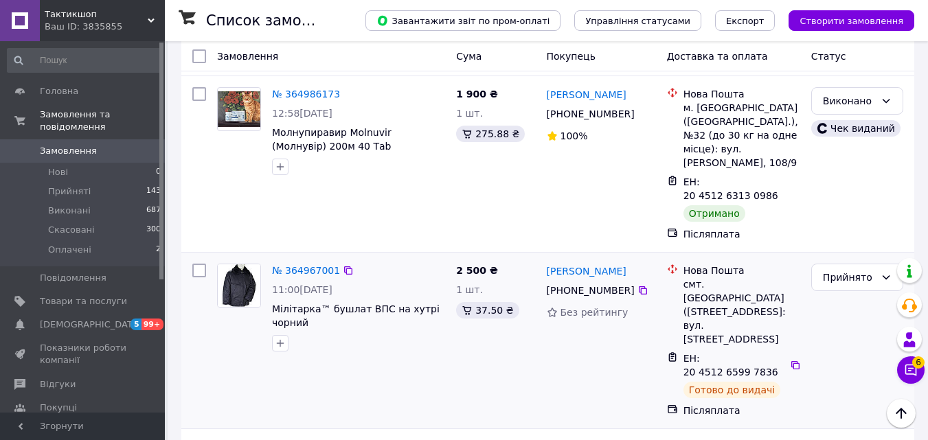
click at [471, 258] on div "2 500 ₴ 1 шт. 37.50 ₴" at bounding box center [496, 340] width 90 height 165
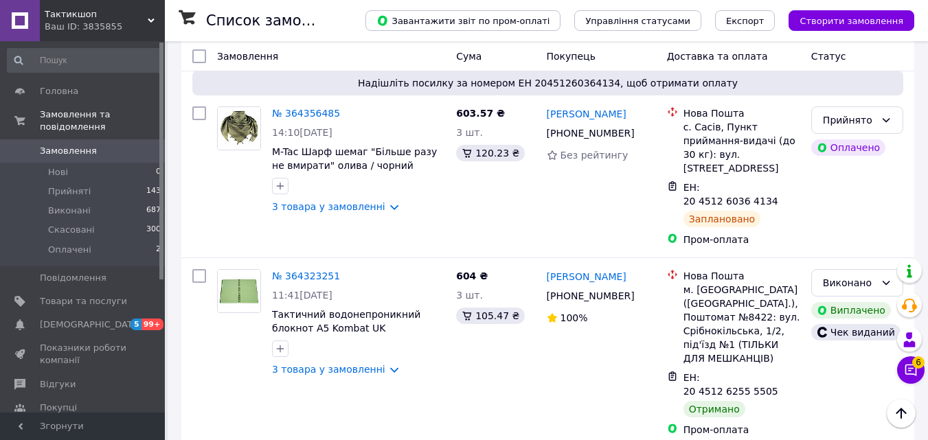
scroll to position [2701, 0]
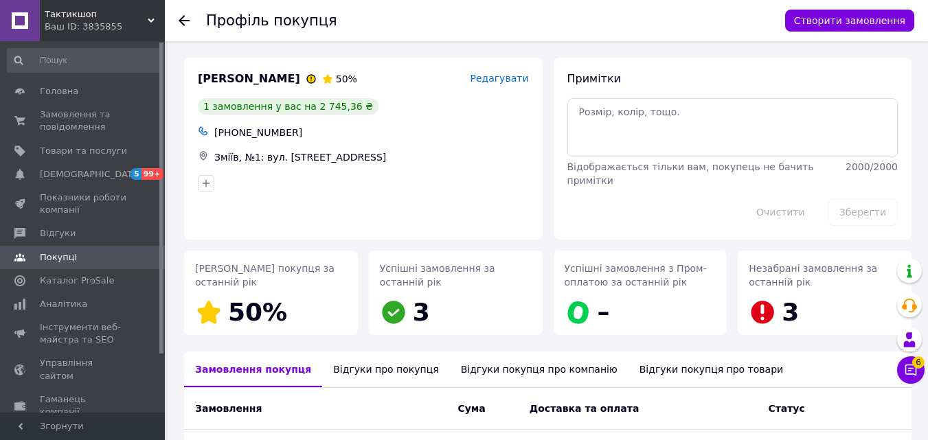
click at [187, 18] on icon at bounding box center [184, 20] width 11 height 11
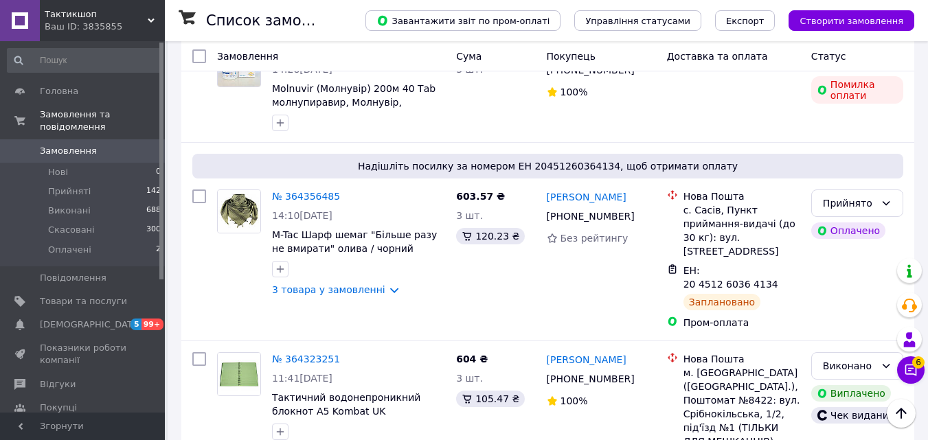
scroll to position [2701, 0]
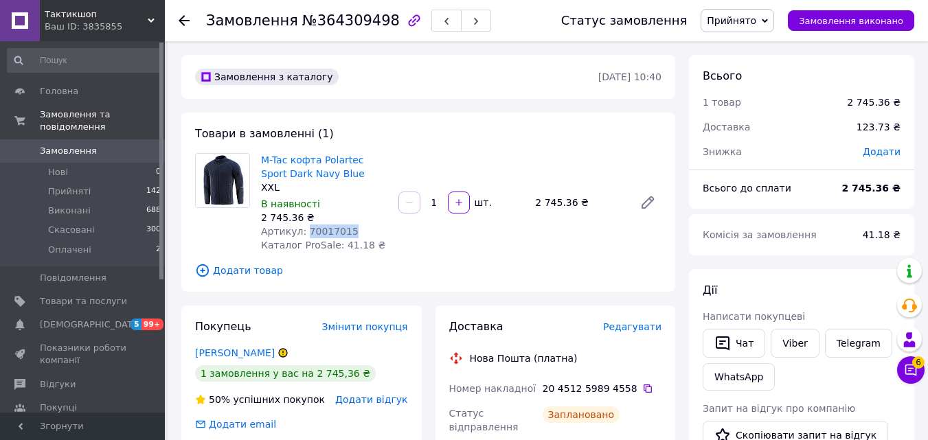
drag, startPoint x: 348, startPoint y: 233, endPoint x: 303, endPoint y: 235, distance: 44.7
click at [303, 235] on div "Артикул: 70017015" at bounding box center [324, 232] width 126 height 14
copy span "70017015"
click at [746, 22] on span "Прийнято" at bounding box center [731, 20] width 49 height 11
click at [754, 71] on li "Скасовано" at bounding box center [737, 68] width 72 height 21
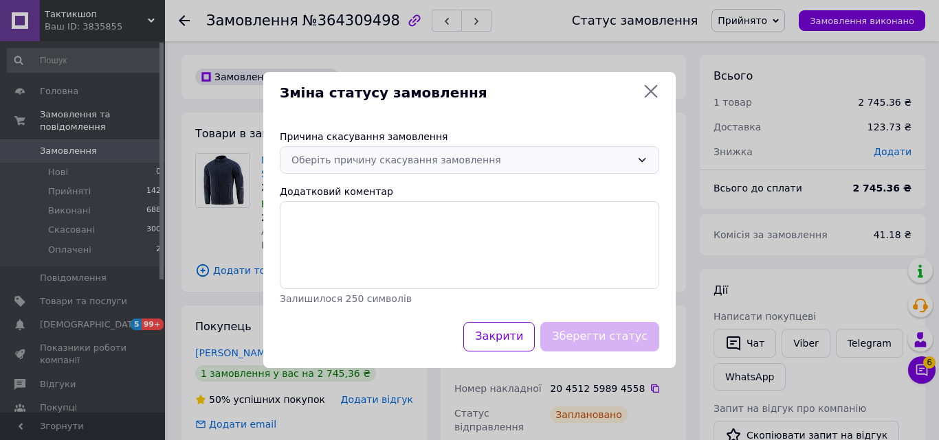
click at [492, 158] on div "Оберіть причину скасування замовлення" at bounding box center [460, 160] width 339 height 15
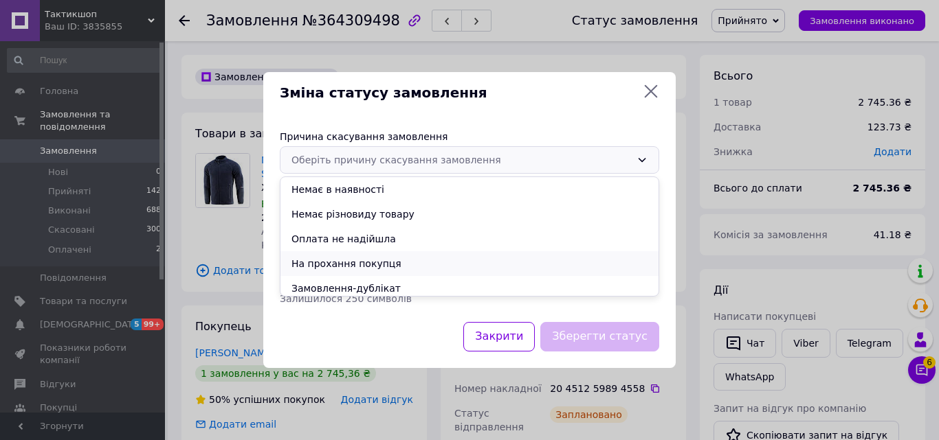
click at [387, 264] on li "На прохання покупця" at bounding box center [469, 263] width 378 height 25
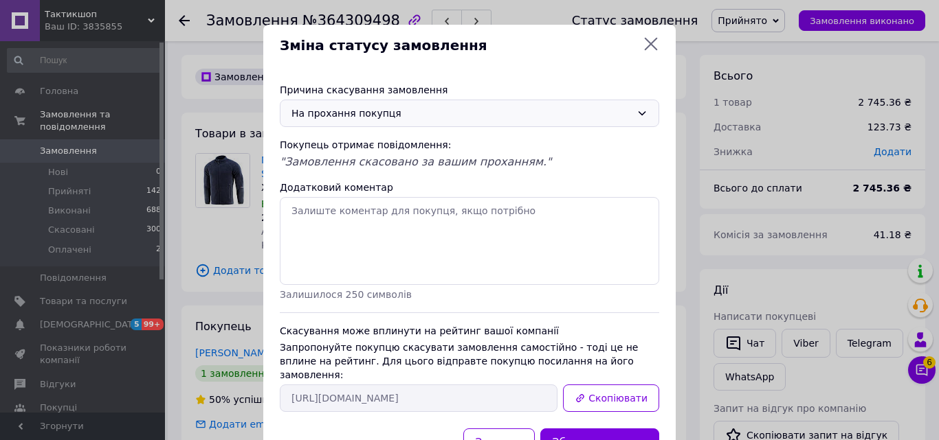
click at [488, 112] on div "На прохання покупця" at bounding box center [460, 113] width 339 height 15
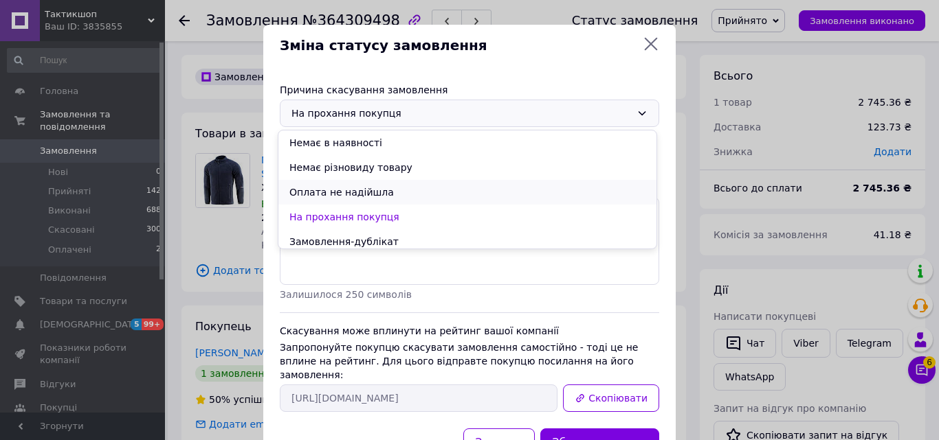
scroll to position [55, 0]
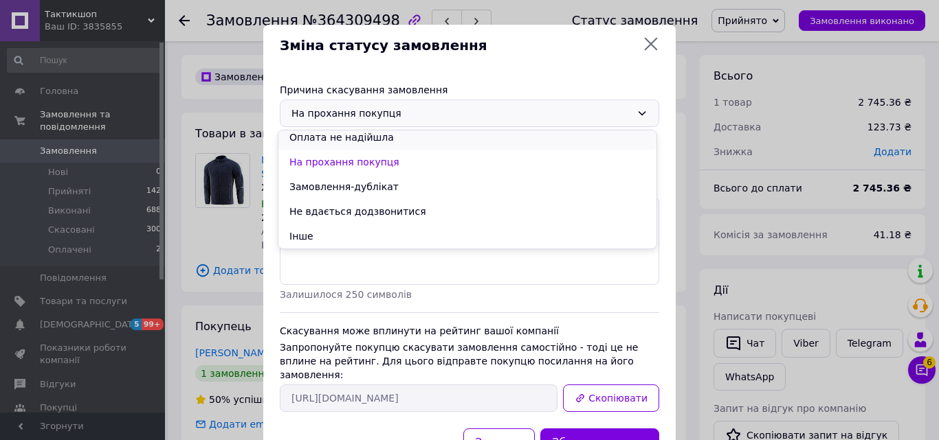
click at [460, 139] on li "Оплата не надійшла" at bounding box center [467, 137] width 378 height 25
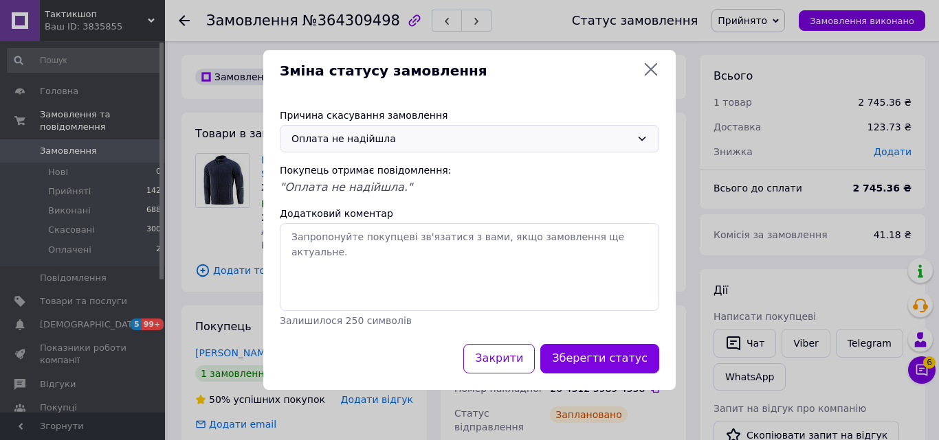
click at [473, 134] on div "Оплата не надійшла" at bounding box center [460, 138] width 339 height 15
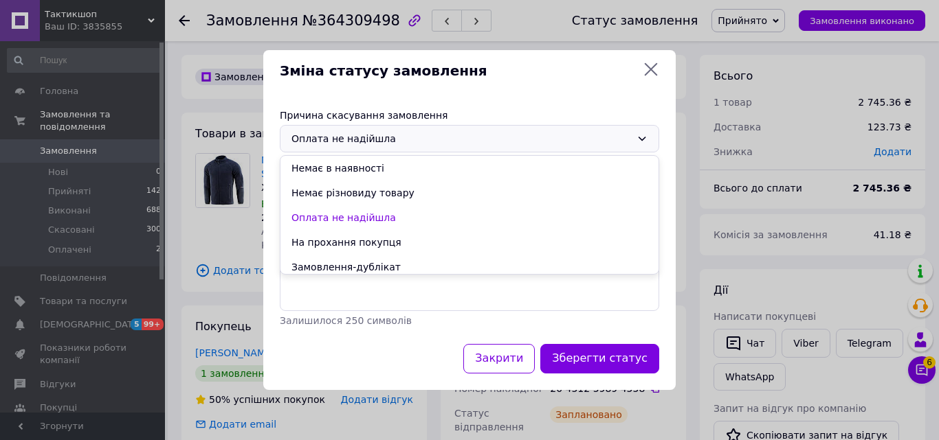
scroll to position [49, 0]
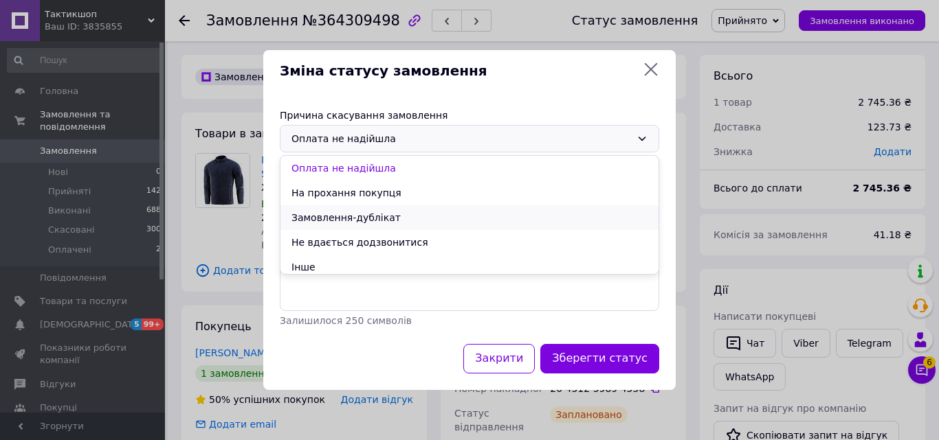
click at [407, 218] on li "Замовлення-дублікат" at bounding box center [469, 217] width 378 height 25
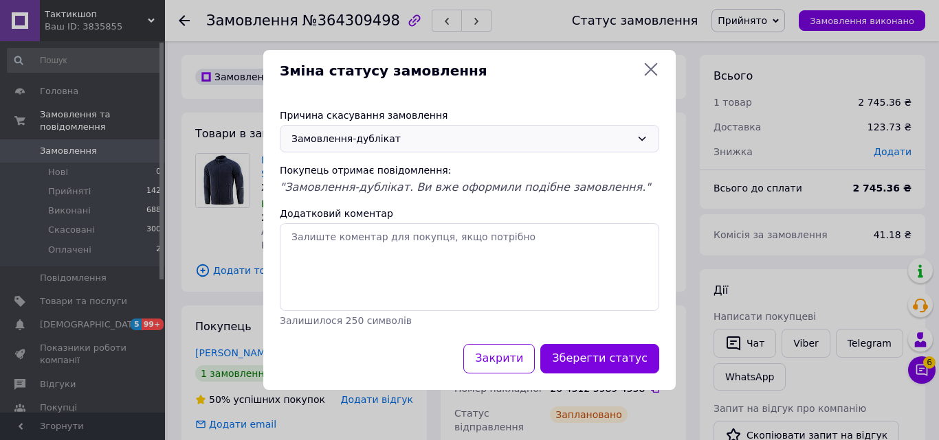
click at [442, 141] on div "Замовлення-дублікат" at bounding box center [460, 138] width 339 height 15
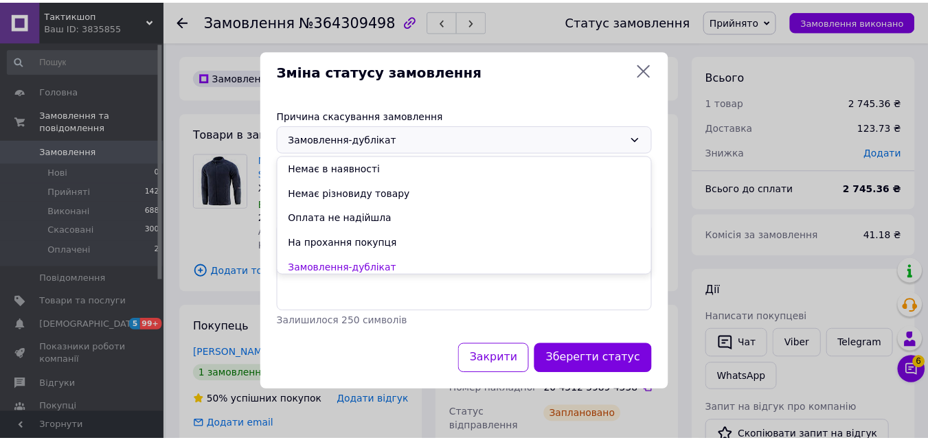
scroll to position [55, 0]
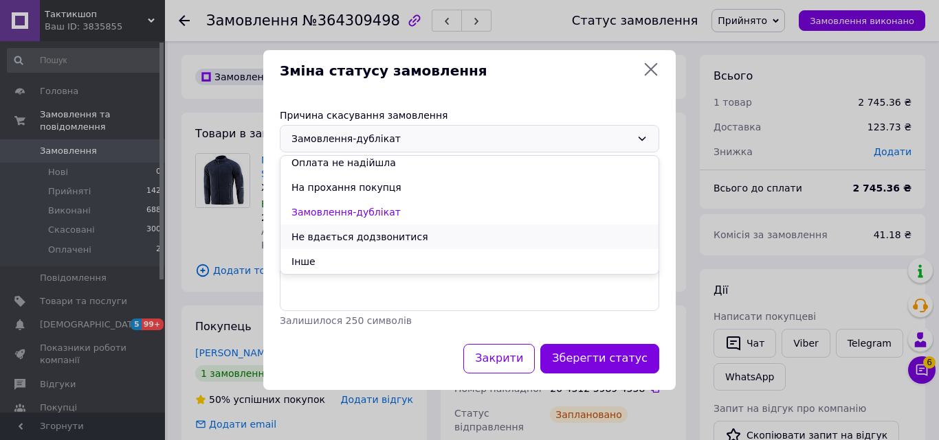
click at [393, 240] on li "Не вдається додзвонитися" at bounding box center [469, 237] width 378 height 25
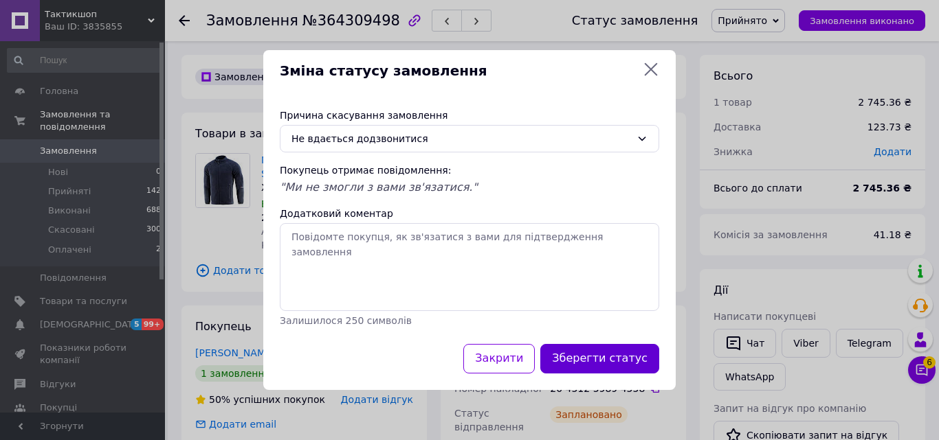
click at [599, 363] on button "Зберегти статус" at bounding box center [599, 359] width 119 height 30
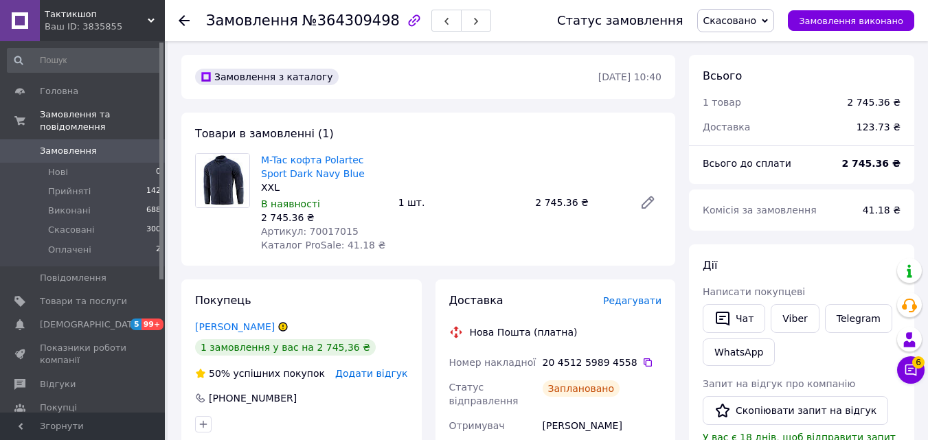
click at [181, 23] on icon at bounding box center [184, 20] width 11 height 11
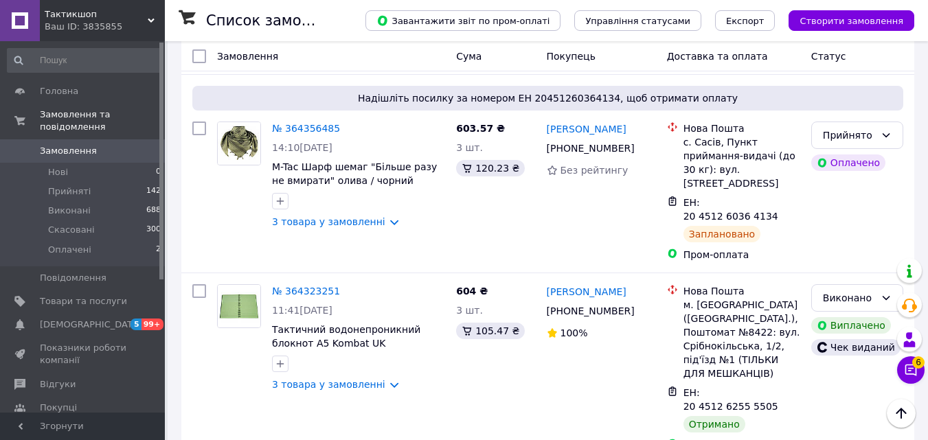
scroll to position [2701, 0]
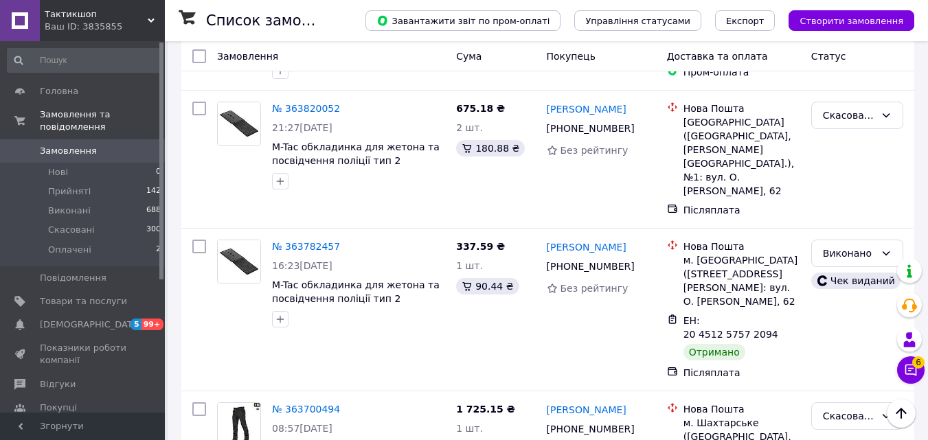
scroll to position [2536, 0]
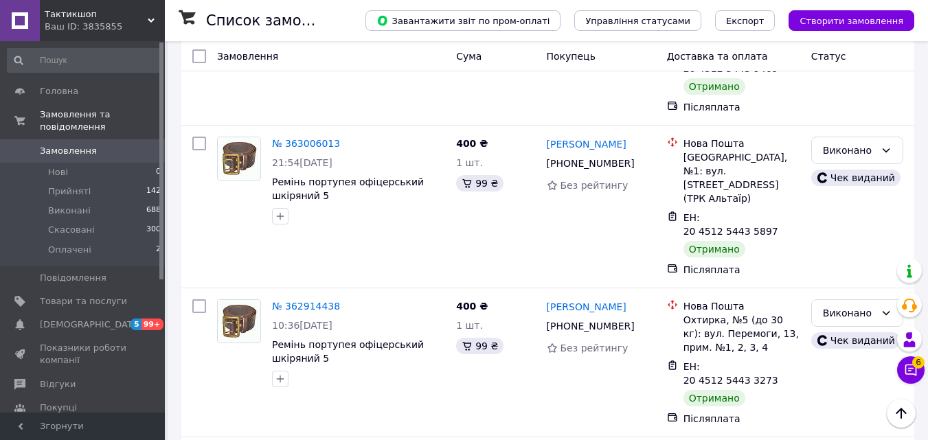
scroll to position [2604, 0]
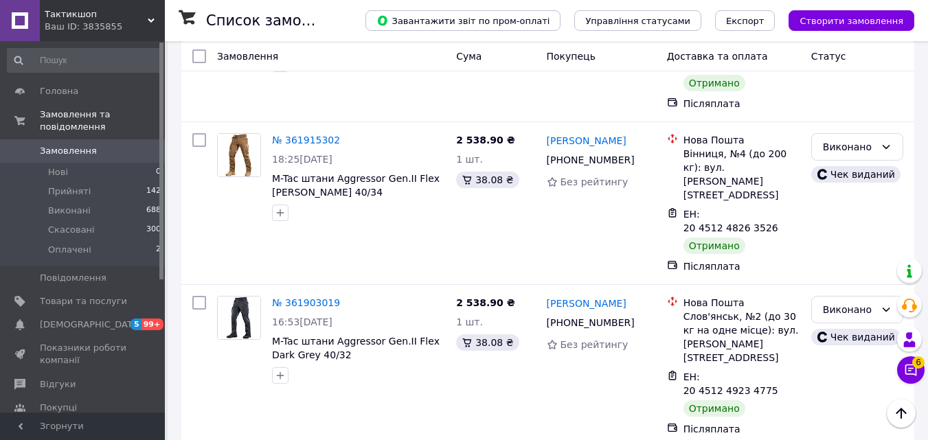
scroll to position [2571, 0]
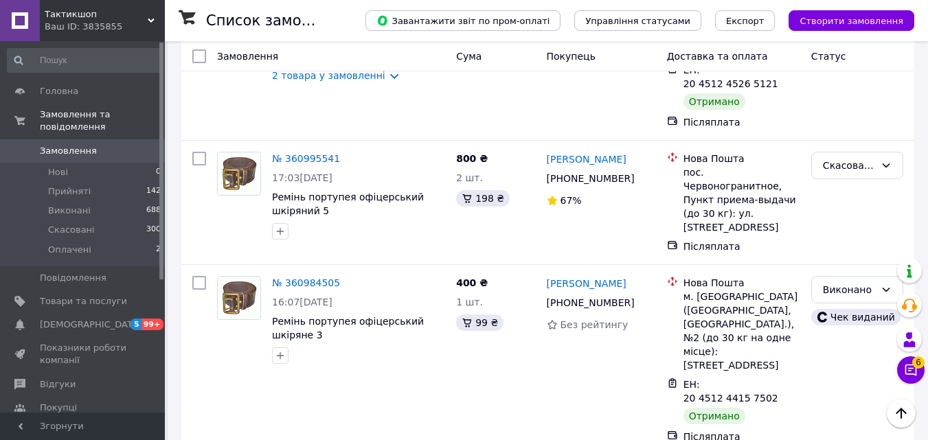
scroll to position [2609, 0]
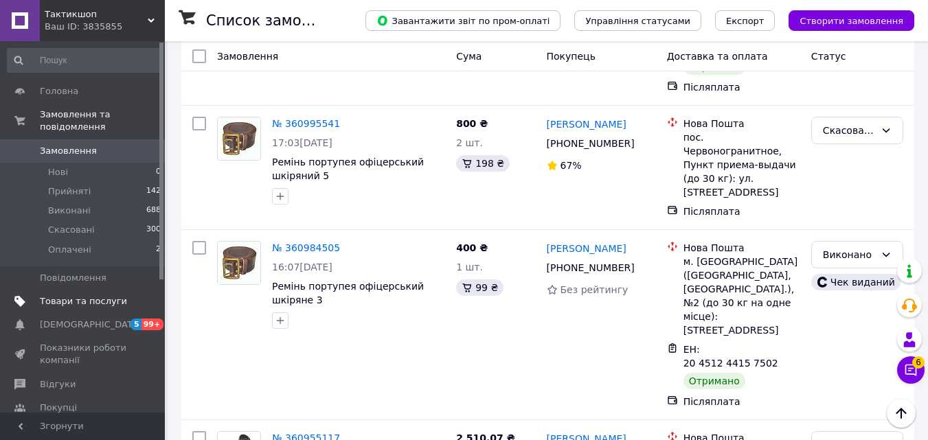
click at [100, 297] on link "Товари та послуги" at bounding box center [84, 301] width 169 height 23
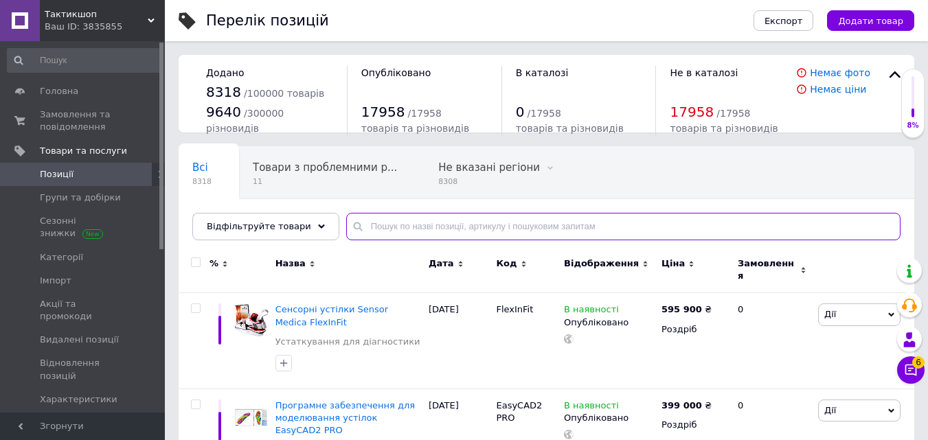
click at [550, 227] on input "text" at bounding box center [623, 226] width 554 height 27
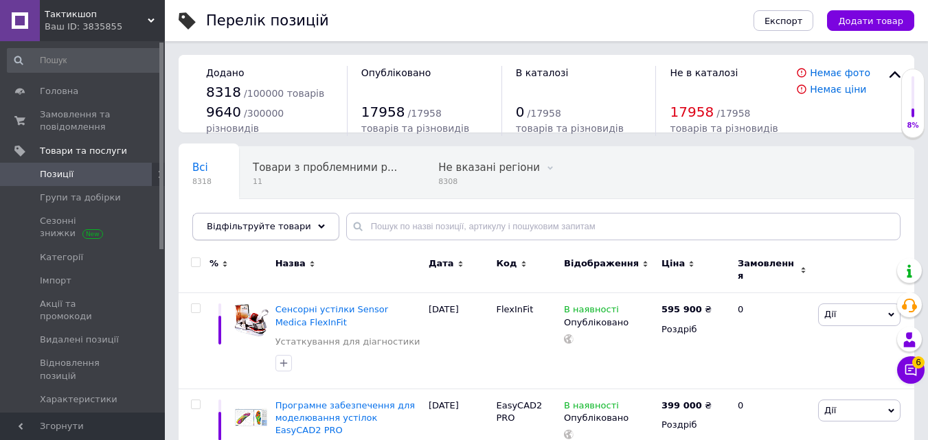
click at [264, 227] on span "Відфільтруйте товари" at bounding box center [259, 226] width 104 height 10
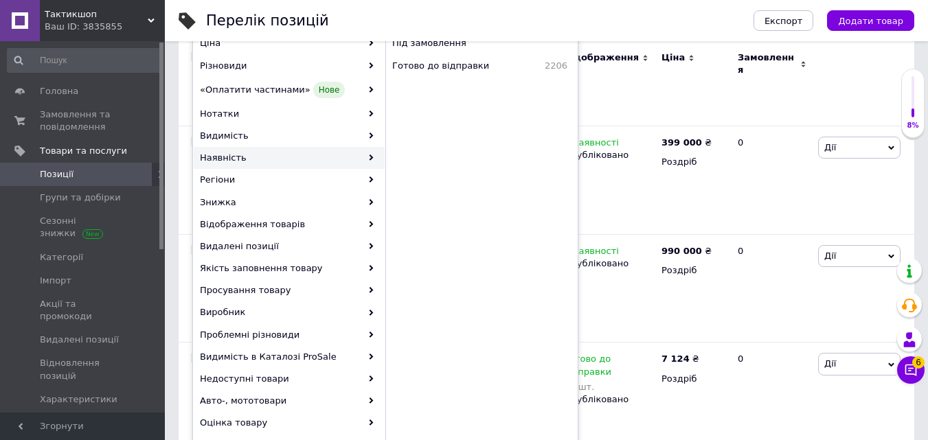
drag, startPoint x: 314, startPoint y: 406, endPoint x: 314, endPoint y: 422, distance: 15.8
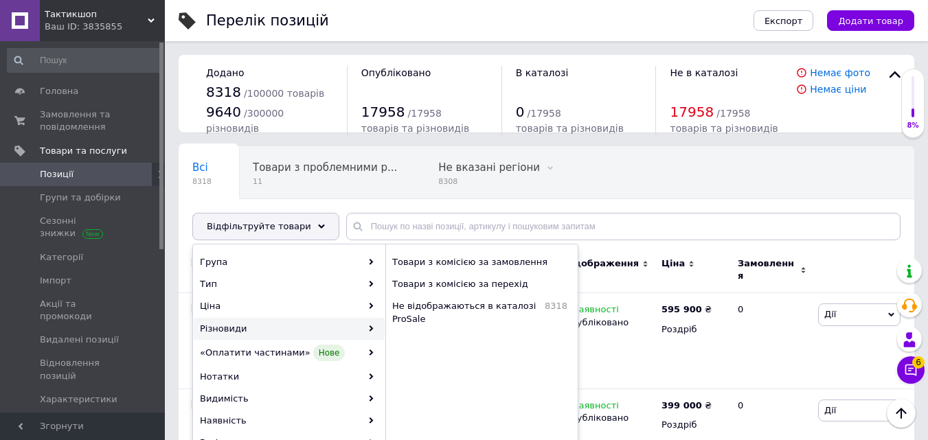
drag, startPoint x: 292, startPoint y: 341, endPoint x: 282, endPoint y: 249, distance: 92.6
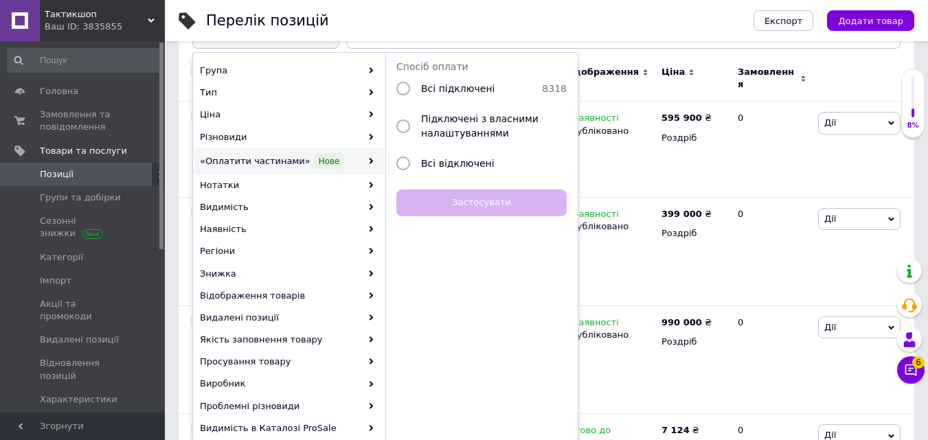
scroll to position [240, 0]
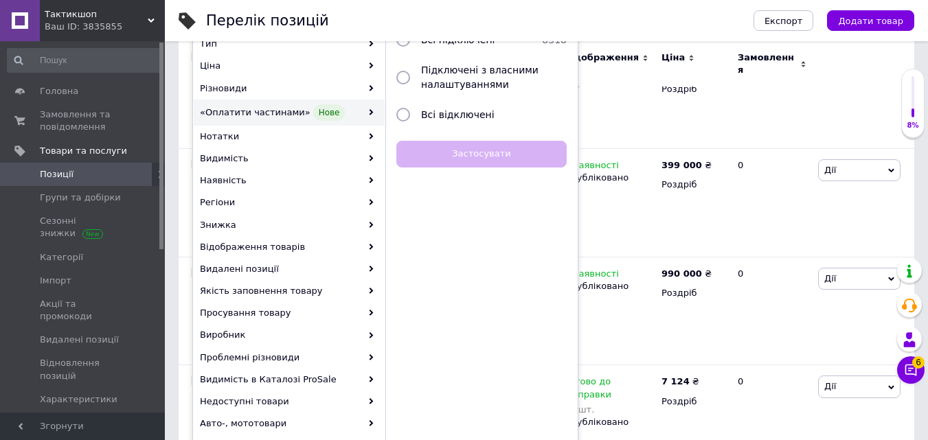
drag, startPoint x: 286, startPoint y: 285, endPoint x: 289, endPoint y: 329, distance: 44.1
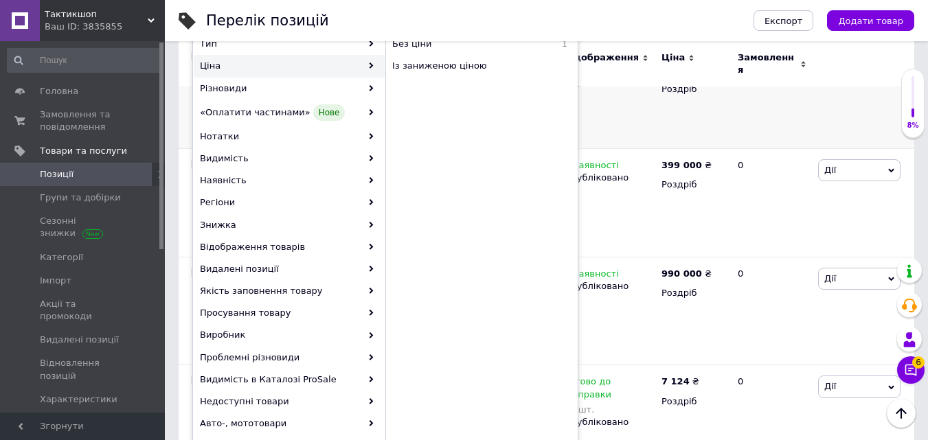
click at [679, 122] on div "595 900 ₴ Роздріб" at bounding box center [693, 101] width 71 height 96
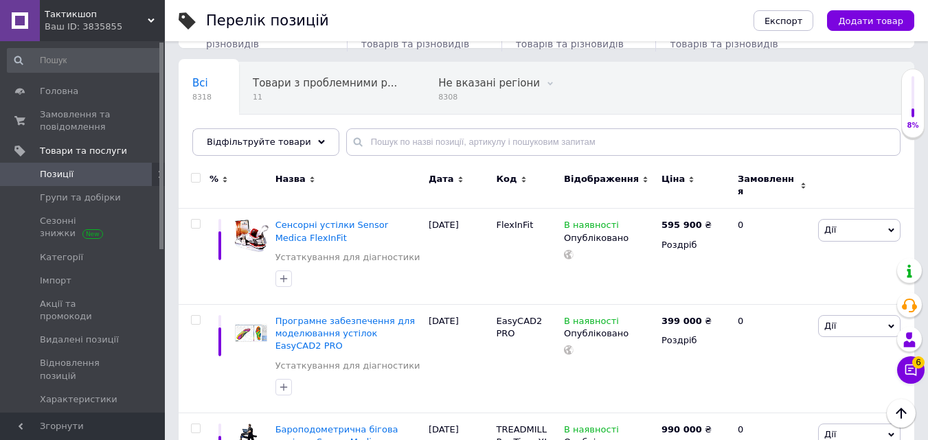
scroll to position [0, 0]
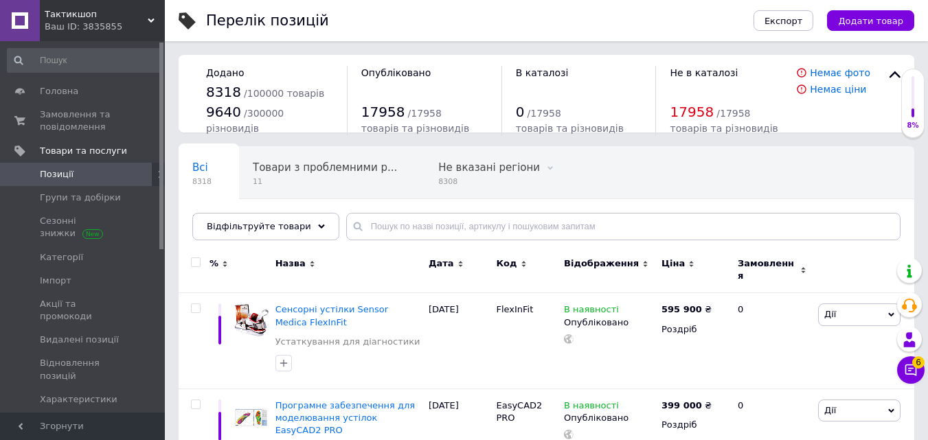
click at [184, 168] on div "Всі 8318" at bounding box center [209, 173] width 60 height 52
click at [197, 171] on span "Всі" at bounding box center [200, 167] width 16 height 12
click at [282, 229] on span "Відфільтруйте товари" at bounding box center [259, 226] width 104 height 10
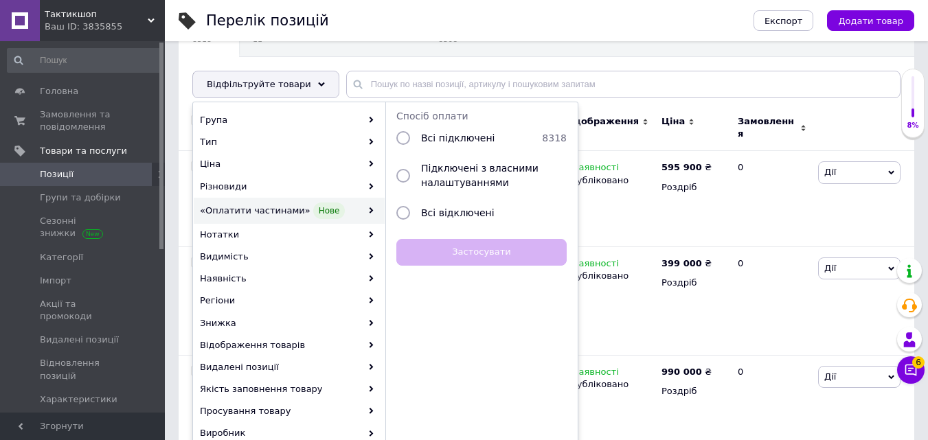
drag, startPoint x: 312, startPoint y: 272, endPoint x: 304, endPoint y: 323, distance: 51.4
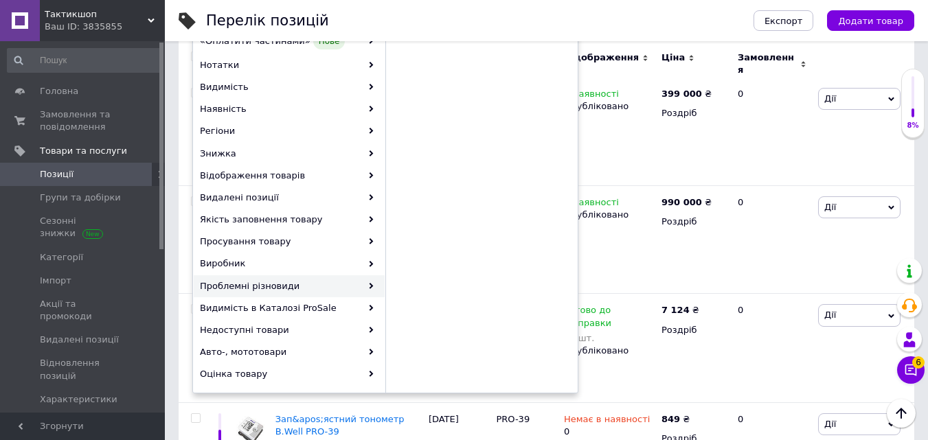
drag, startPoint x: 326, startPoint y: 380, endPoint x: 324, endPoint y: 406, distance: 26.1
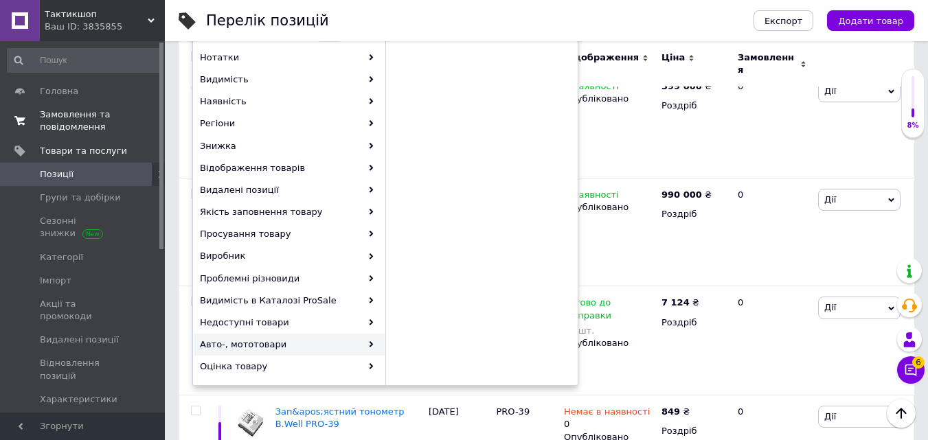
click at [76, 127] on span "Замовлення та повідомлення" at bounding box center [83, 121] width 87 height 25
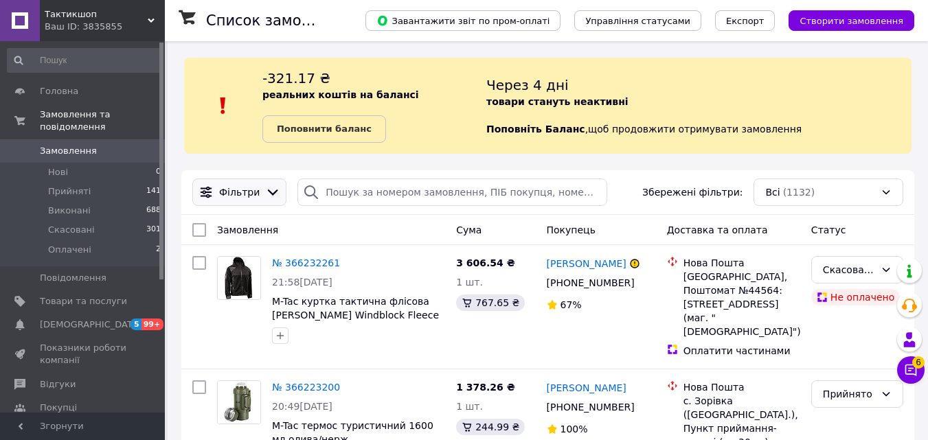
click at [255, 197] on div "Фільтри" at bounding box center [239, 193] width 46 height 14
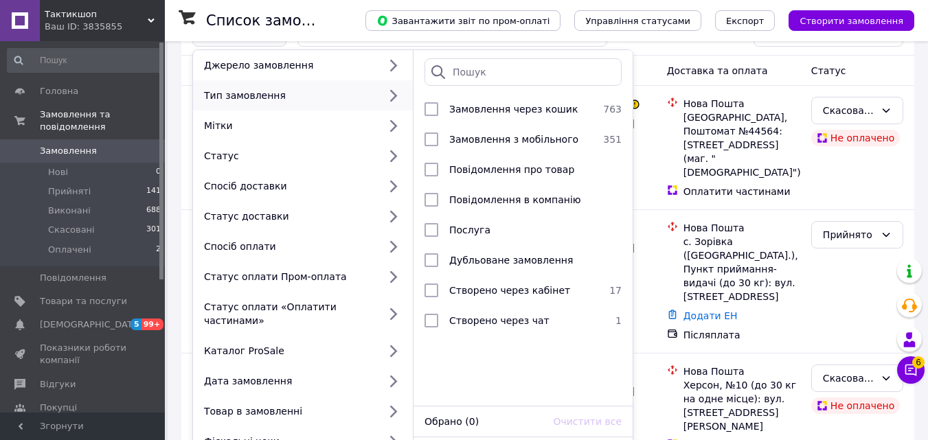
scroll to position [392, 0]
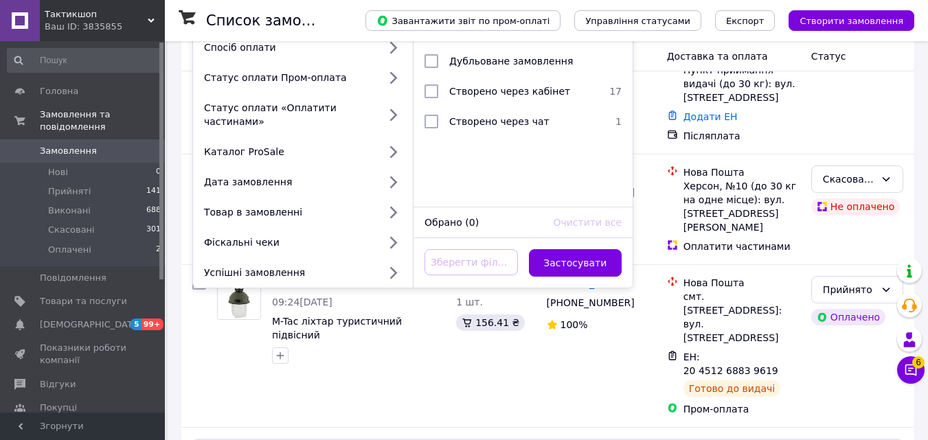
drag, startPoint x: 565, startPoint y: 257, endPoint x: 565, endPoint y: 344, distance: 86.6
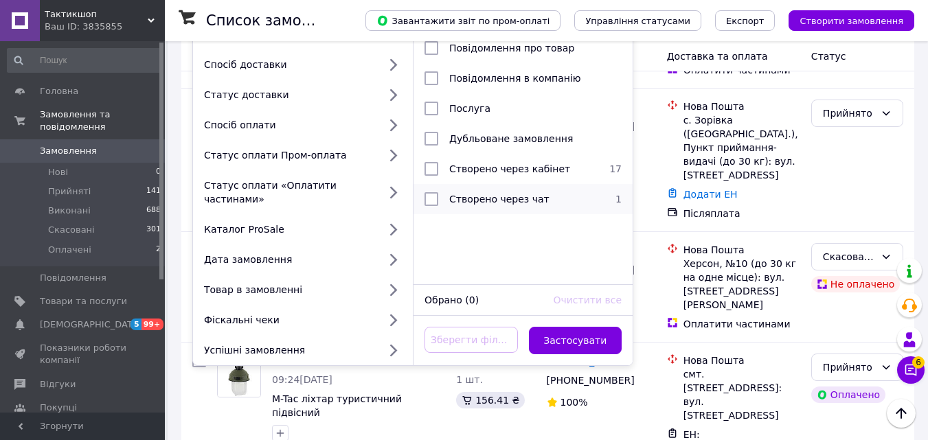
scroll to position [273, 0]
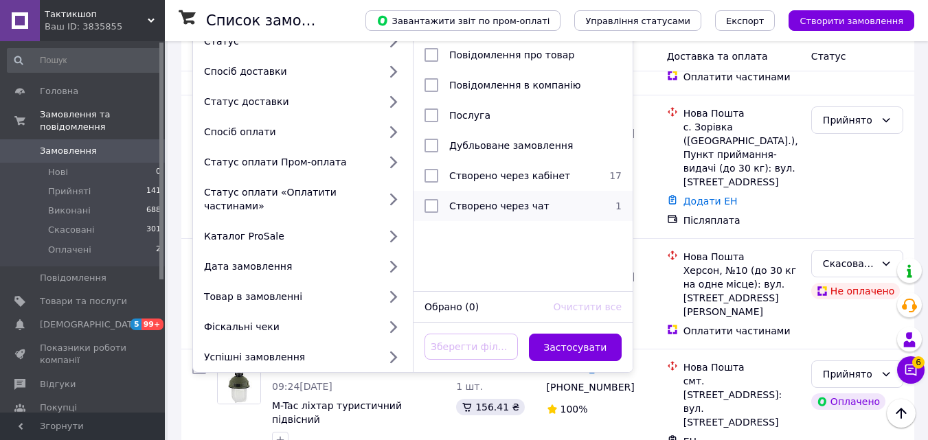
drag, startPoint x: 534, startPoint y: 133, endPoint x: 533, endPoint y: 104, distance: 28.9
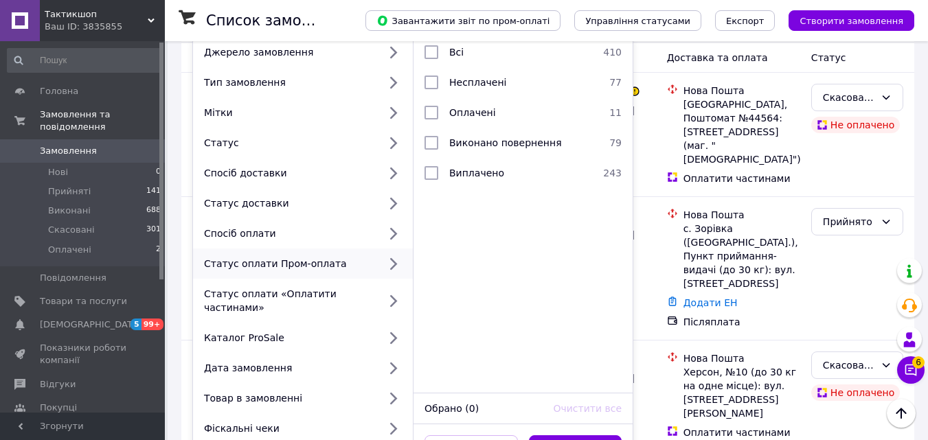
drag, startPoint x: 546, startPoint y: 204, endPoint x: 546, endPoint y: 167, distance: 37.1
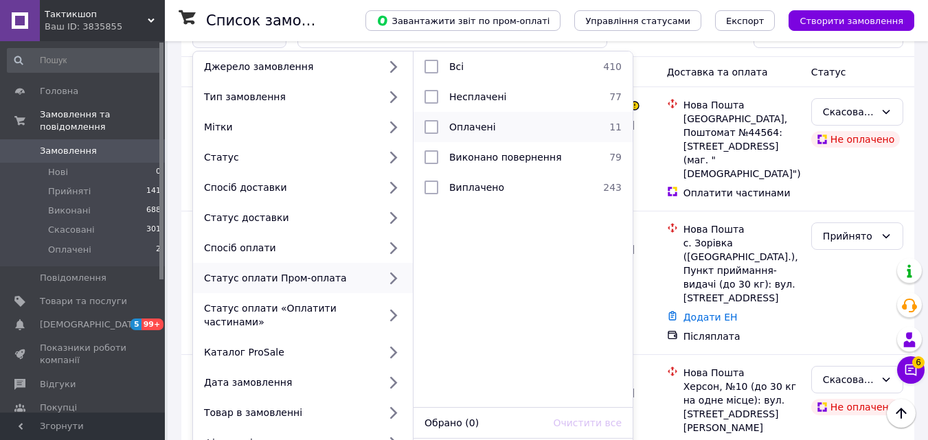
click at [430, 128] on input "checkbox" at bounding box center [432, 127] width 14 height 14
checkbox input "true"
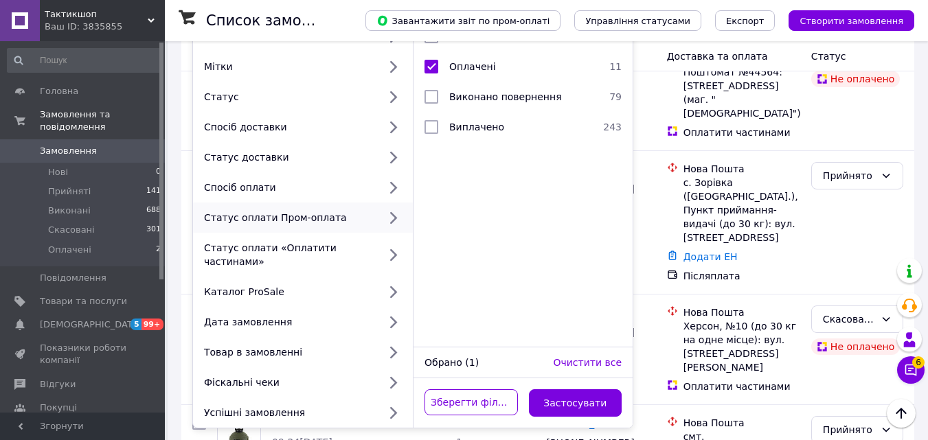
drag, startPoint x: 517, startPoint y: 249, endPoint x: 518, endPoint y: 288, distance: 39.2
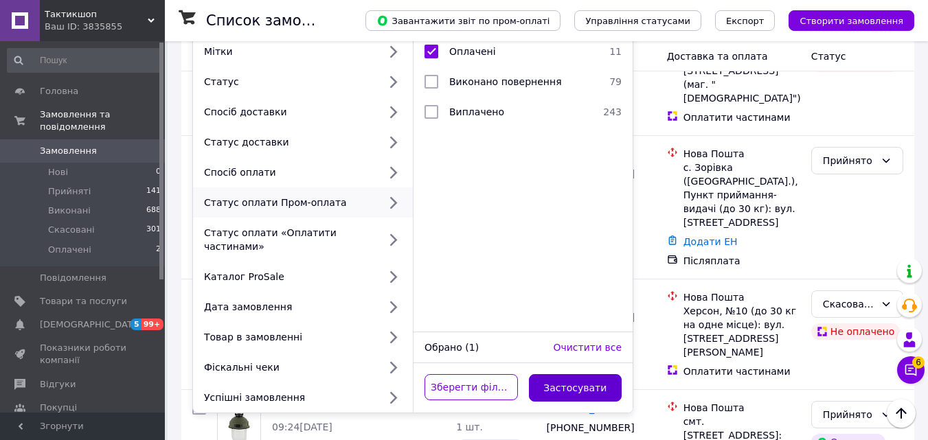
click at [560, 379] on button "Застосувати" at bounding box center [575, 387] width 93 height 27
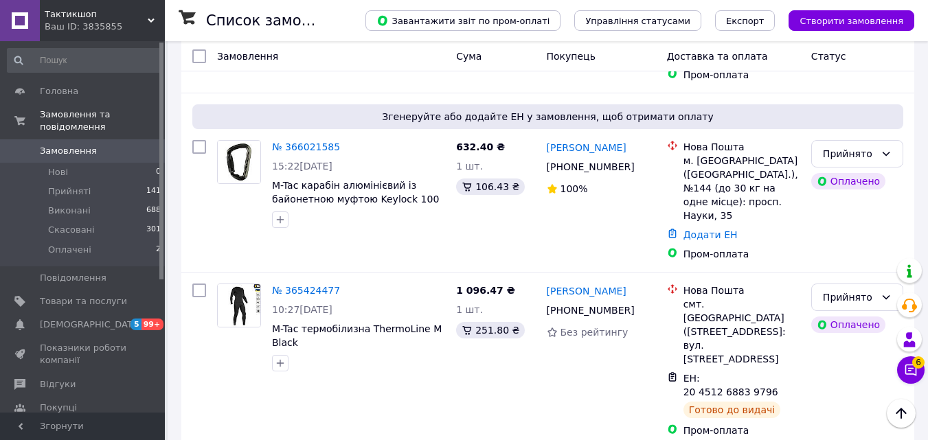
scroll to position [528, 0]
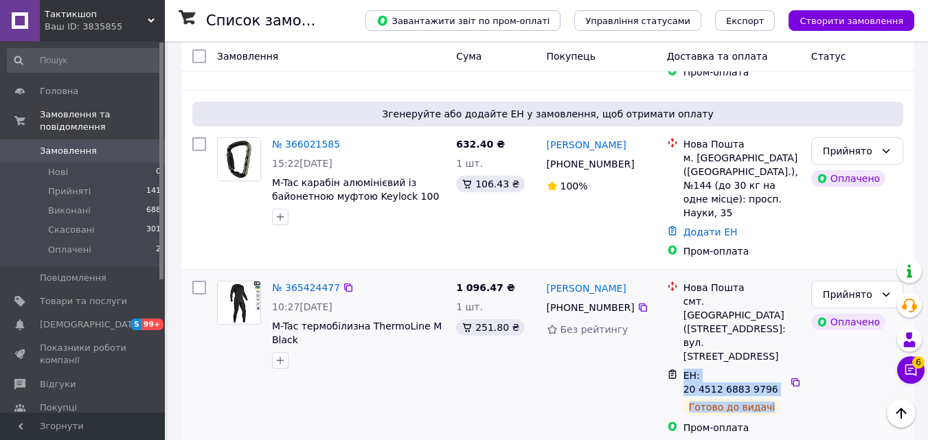
drag, startPoint x: 769, startPoint y: 286, endPoint x: 666, endPoint y: 260, distance: 106.3
click at [666, 366] on div "ЕН: 20 4512 6883 9796 Готово до видачі" at bounding box center [733, 392] width 139 height 52
copy div "ЕН: 20 4512 6883 9796 Готово до видачі"
click at [639, 304] on icon at bounding box center [643, 308] width 8 height 8
drag, startPoint x: 769, startPoint y: 285, endPoint x: 680, endPoint y: 264, distance: 91.2
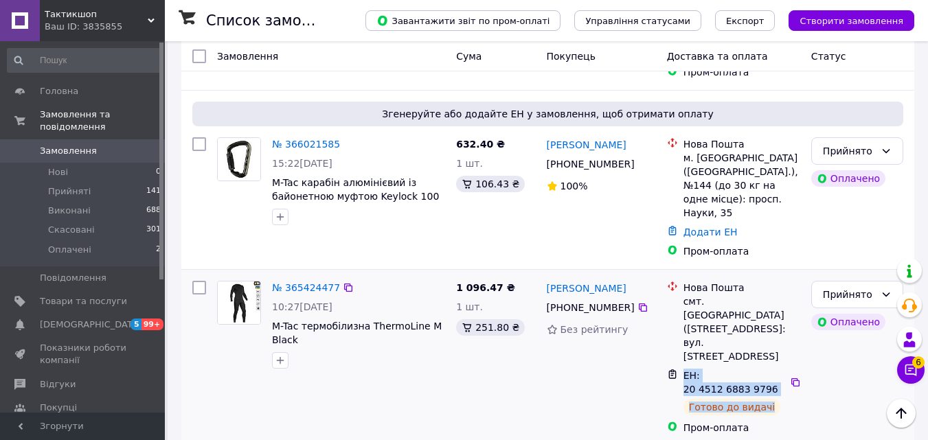
click at [681, 366] on div "ЕН: 20 4512 6883 9796 Готово до видачі" at bounding box center [742, 392] width 122 height 52
copy div "ЕН: 20 4512 6883 9796 Готово до видачі"
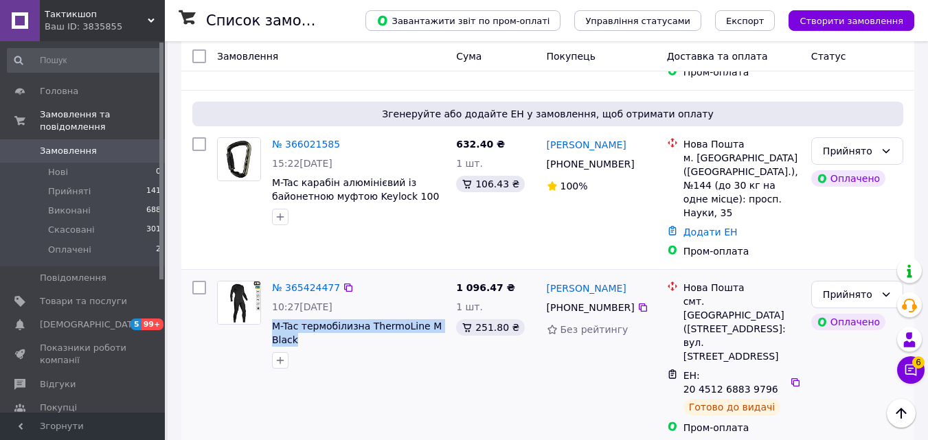
drag, startPoint x: 299, startPoint y: 257, endPoint x: 271, endPoint y: 242, distance: 31.4
click at [271, 276] on div "№ 365424477 10:27[DATE] M-Tac термобілизна ThermoLine M Black" at bounding box center [359, 325] width 184 height 99
copy span "M-Tac термобілизна ThermoLine M Black"
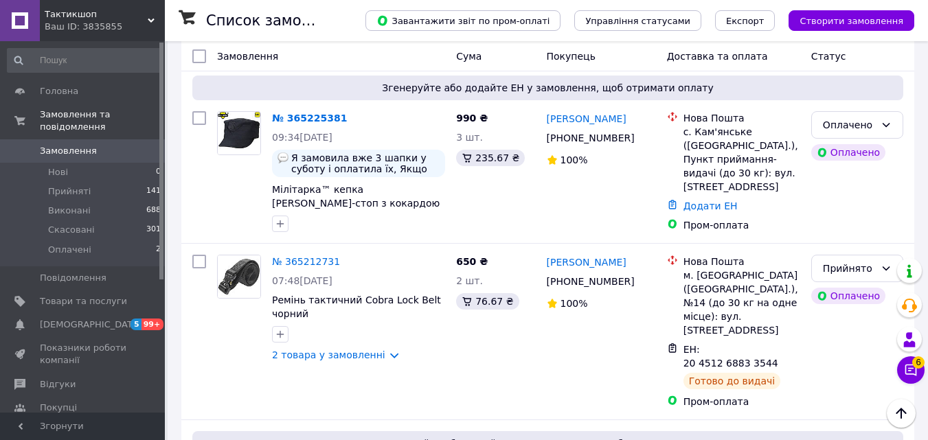
scroll to position [917, 0]
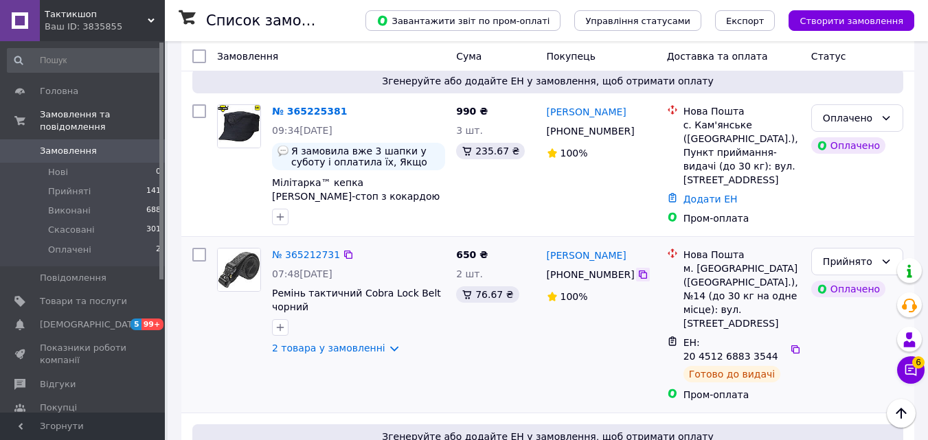
click at [638, 269] on icon at bounding box center [643, 274] width 11 height 11
drag, startPoint x: 772, startPoint y: 224, endPoint x: 685, endPoint y: 211, distance: 88.2
click at [685, 333] on div "ЕН: 20 4512 6883 3544 Готово до видачі" at bounding box center [742, 359] width 122 height 52
copy div "ЕН: 20 4512 6883 3544 Готово до видачі"
click at [304, 343] on link "2 товара у замовленні" at bounding box center [328, 348] width 113 height 11
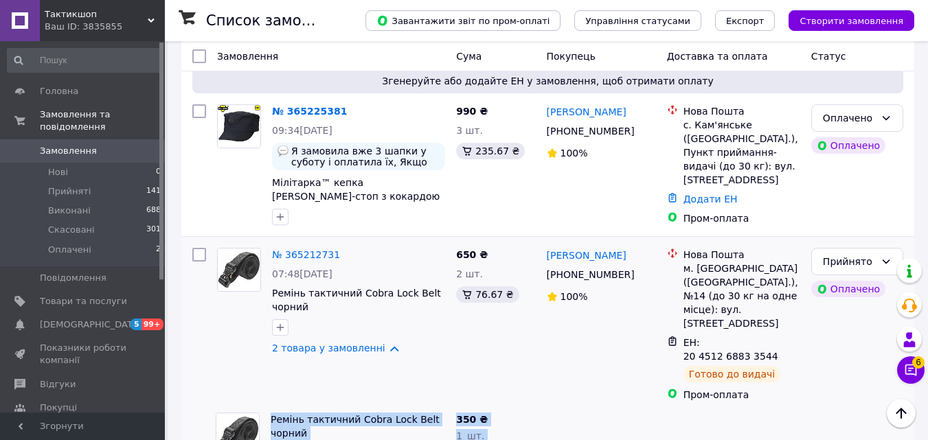
drag, startPoint x: 311, startPoint y: 347, endPoint x: 267, endPoint y: 269, distance: 89.6
click at [267, 269] on div "№ 365212731 07:48[DATE] Ремінь тактичний Cobra Lock Belt чорний 2 товара у замо…" at bounding box center [547, 382] width 733 height 292
copy div "Ремінь тактичний Cobra Lock Belt чорний 10003977 350 ₴ 1   шт. Мілітарка™ кепка…"
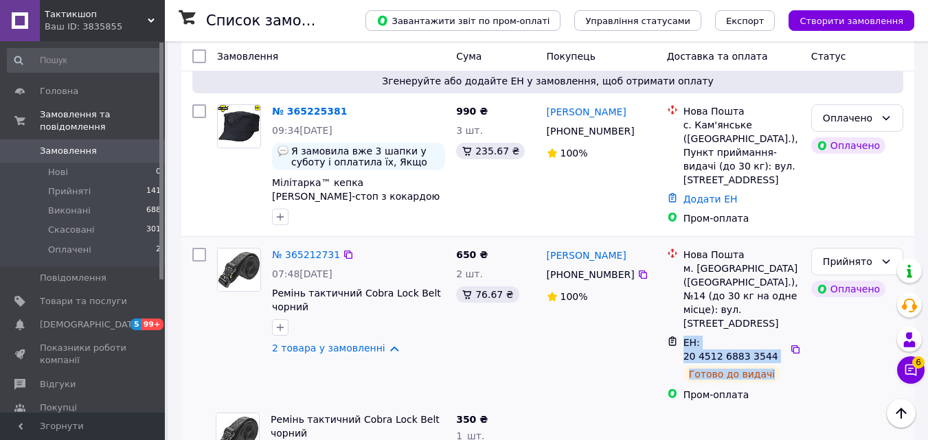
drag, startPoint x: 771, startPoint y: 223, endPoint x: 684, endPoint y: 201, distance: 90.0
click at [684, 333] on div "ЕН: 20 4512 6883 3544 Готово до видачі" at bounding box center [742, 359] width 122 height 52
click at [684, 407] on div at bounding box center [734, 436] width 144 height 58
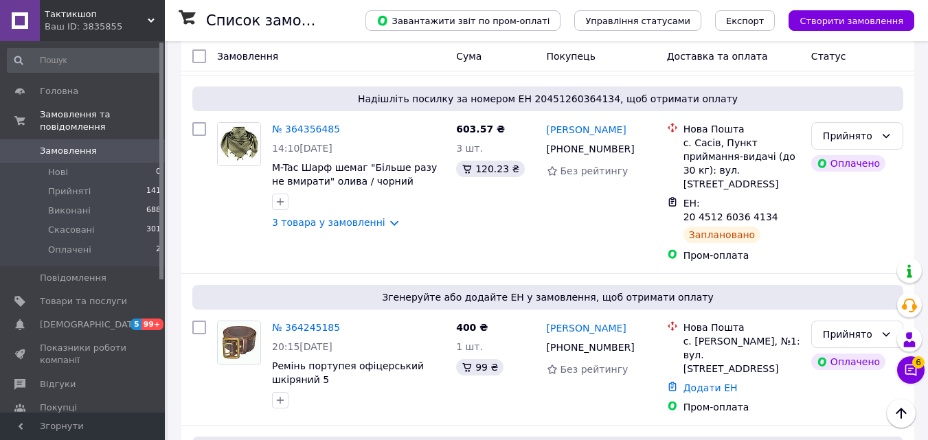
scroll to position [1679, 0]
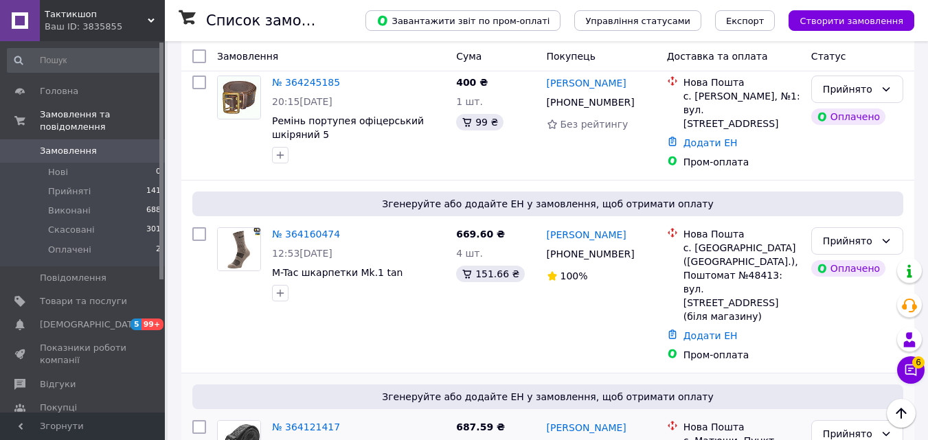
click at [639, 440] on icon at bounding box center [643, 447] width 8 height 8
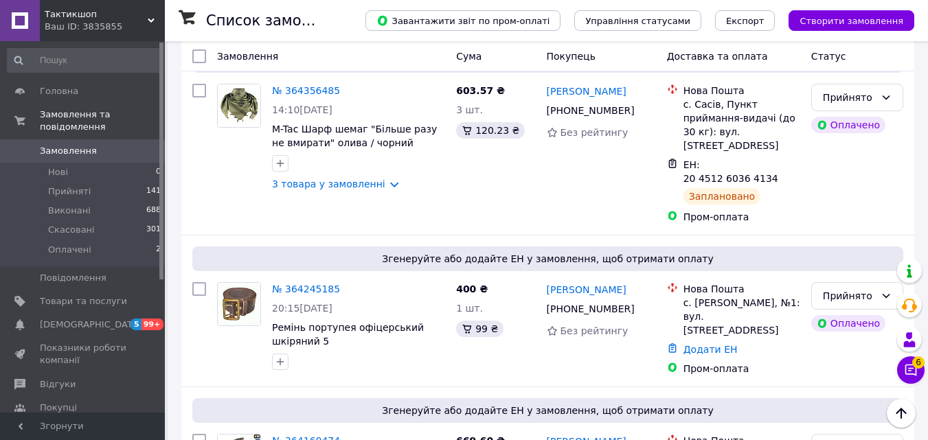
scroll to position [1573, 0]
